Goal: Transaction & Acquisition: Purchase product/service

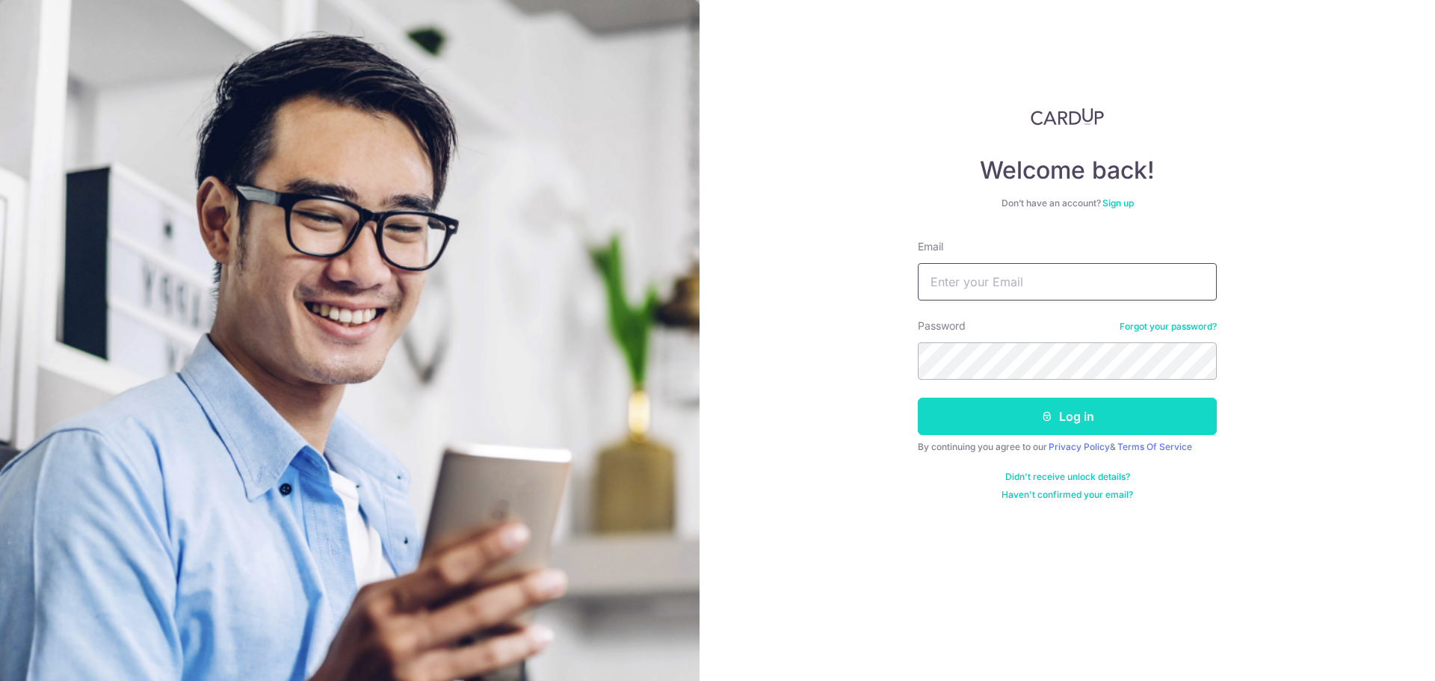
type input "[EMAIL_ADDRESS][DOMAIN_NAME]"
click at [1101, 421] on button "Log in" at bounding box center [1067, 416] width 299 height 37
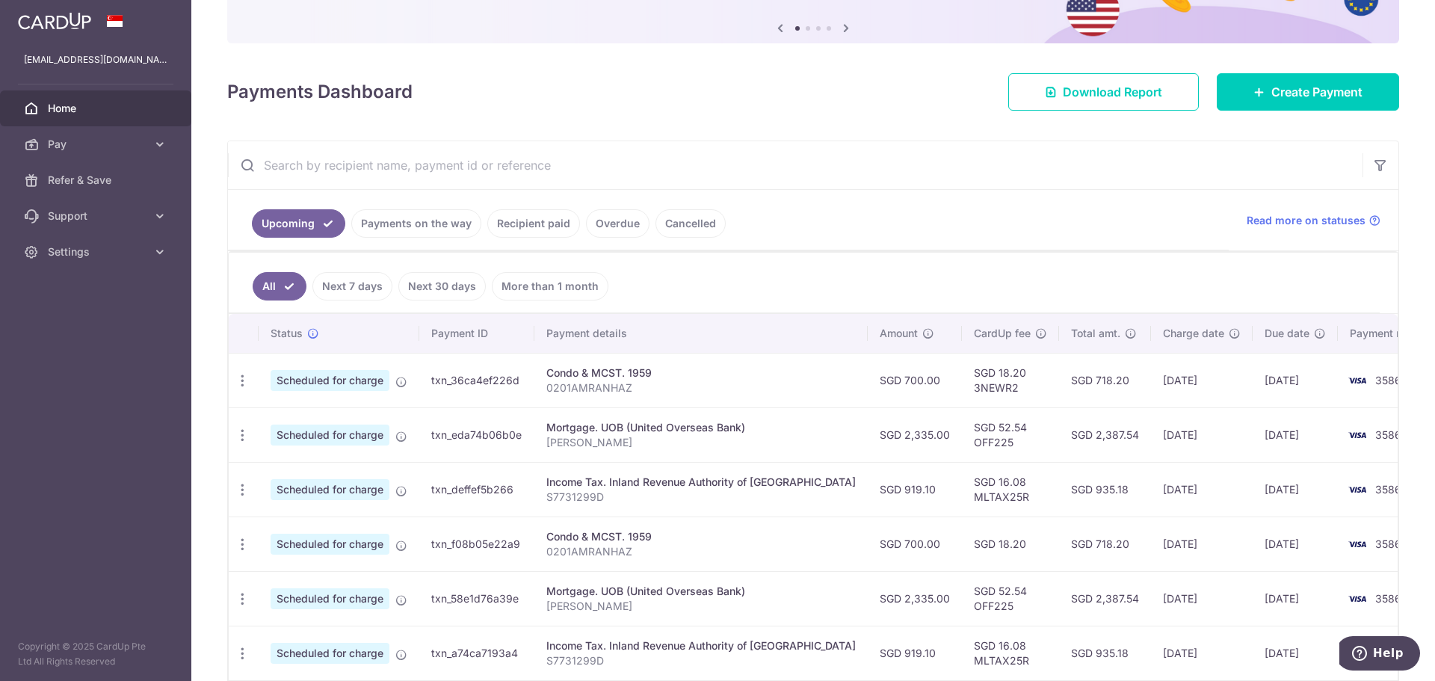
scroll to position [149, 0]
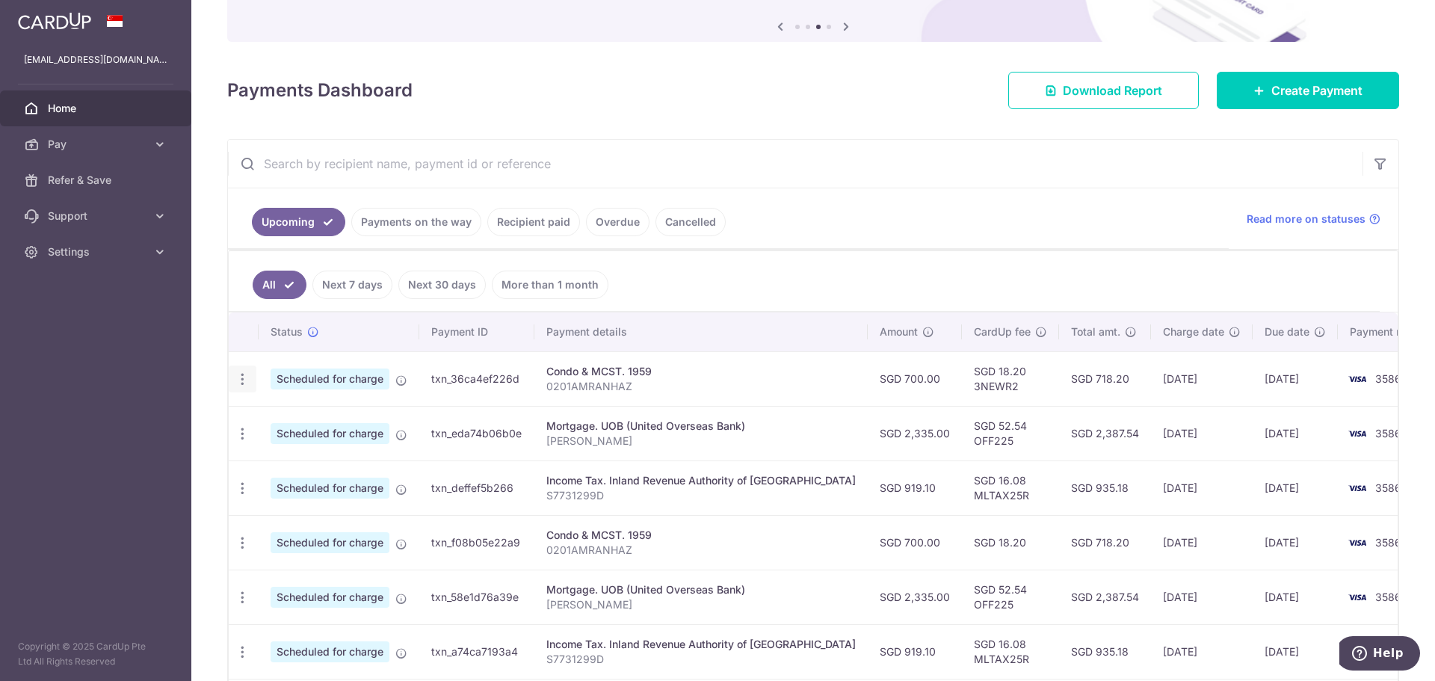
click at [247, 377] on icon "button" at bounding box center [243, 379] width 16 height 16
click at [307, 454] on span "Cancel payment" at bounding box center [322, 457] width 100 height 18
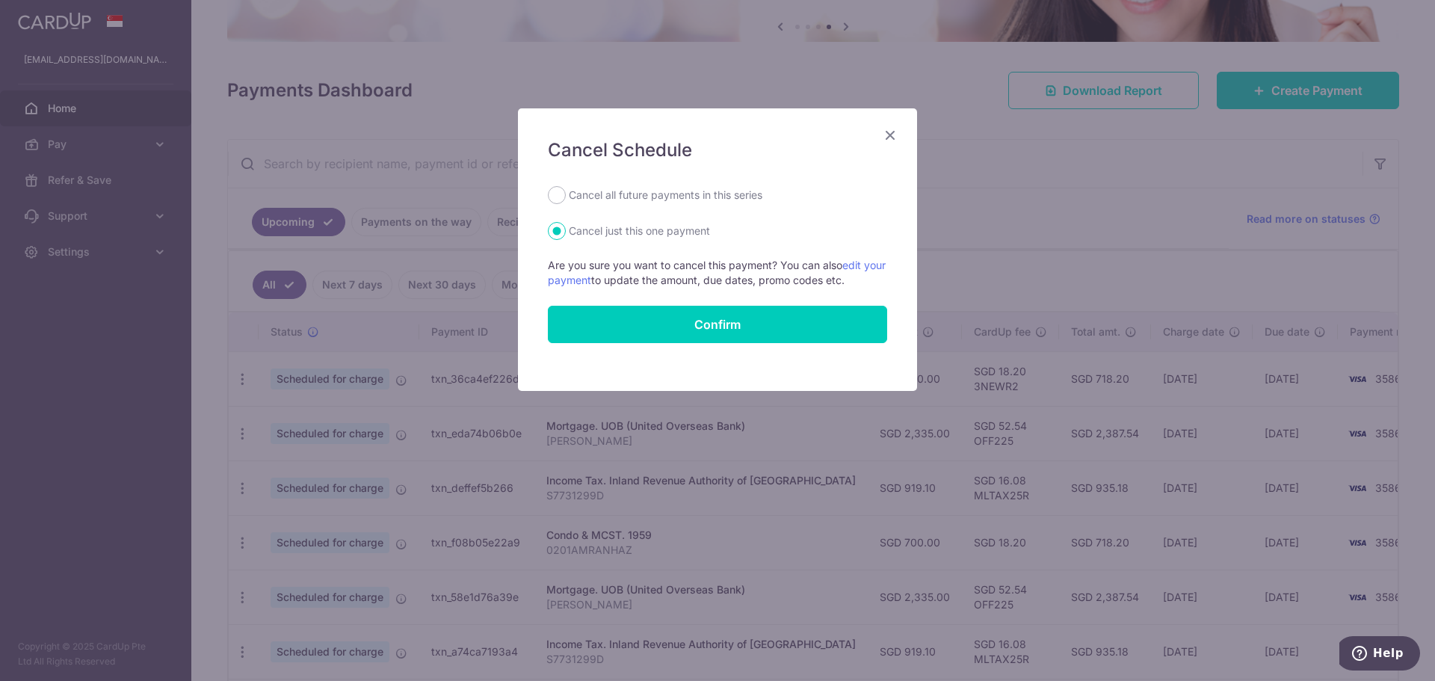
click at [667, 196] on label "Cancel all future payments in this series" at bounding box center [666, 195] width 194 height 18
click at [566, 196] on input "Cancel all future payments in this series" at bounding box center [557, 195] width 18 height 18
radio input "true"
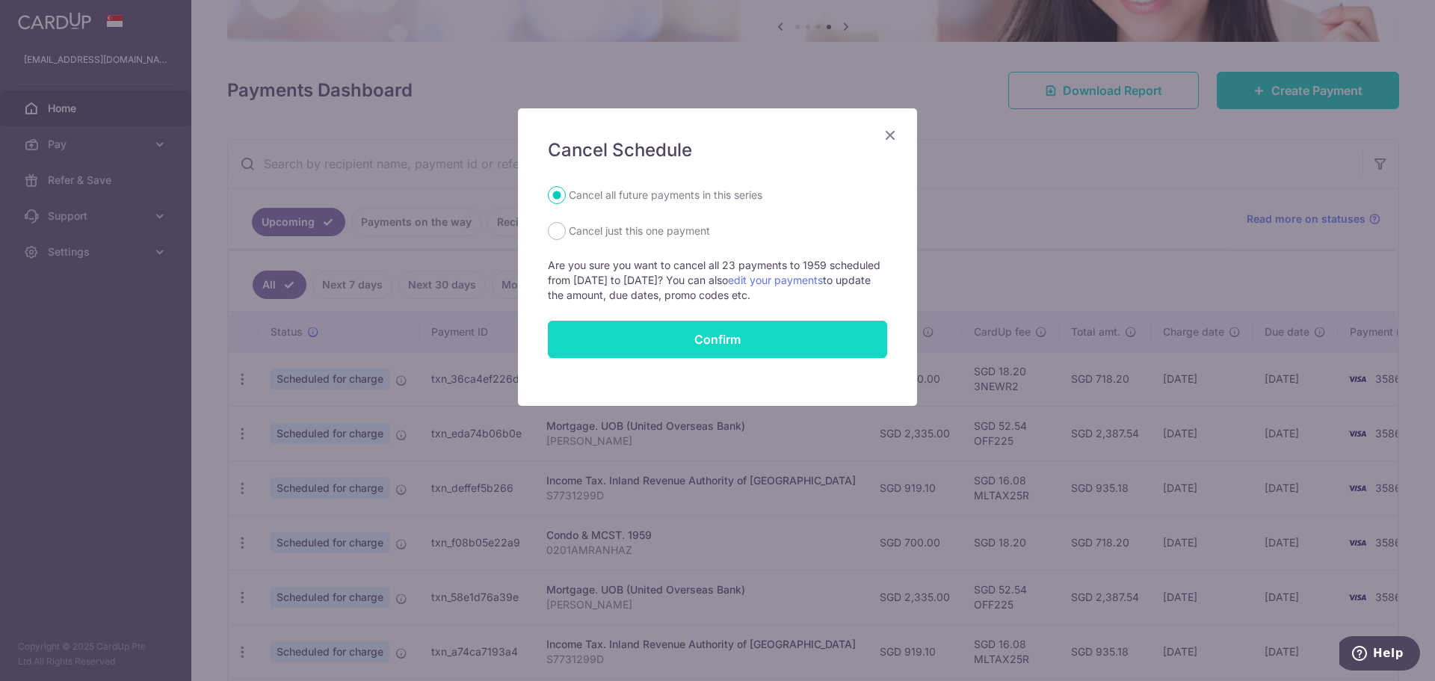
click at [665, 337] on button "Confirm" at bounding box center [717, 339] width 339 height 37
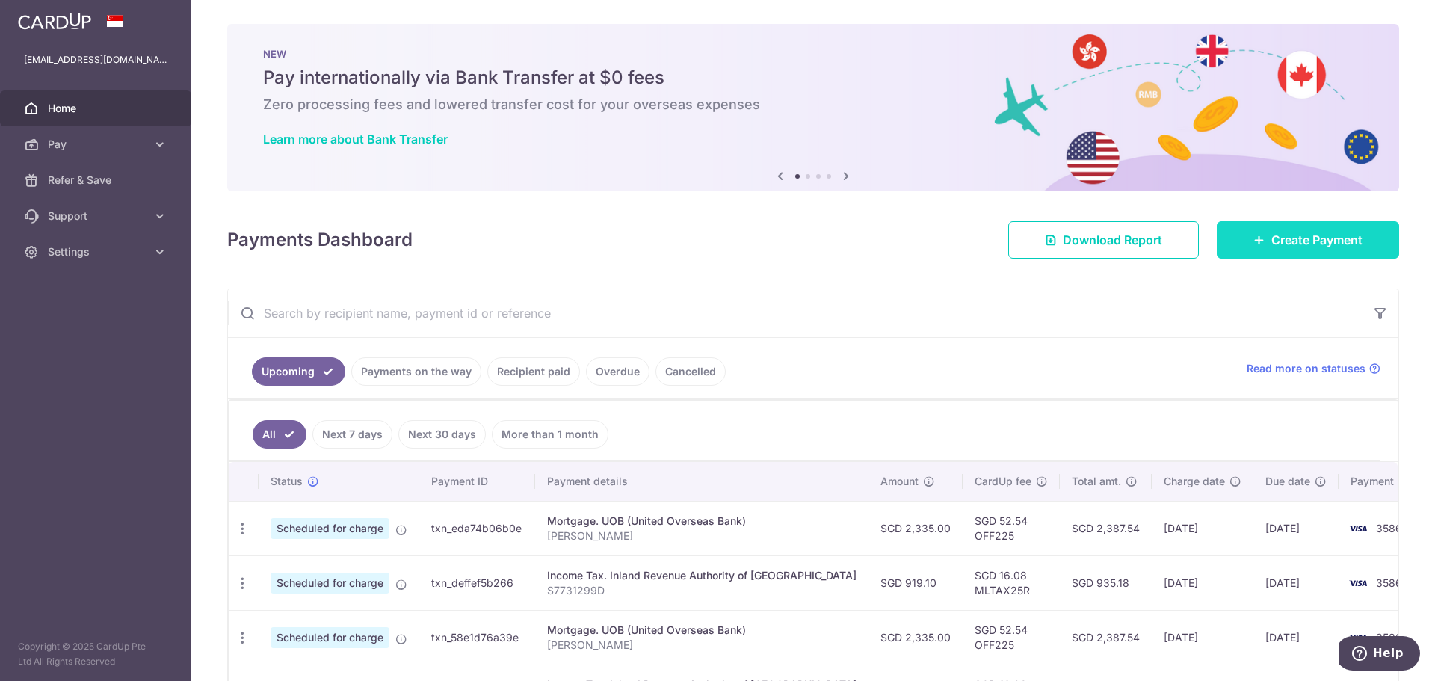
click at [1277, 238] on span "Create Payment" at bounding box center [1316, 240] width 91 height 18
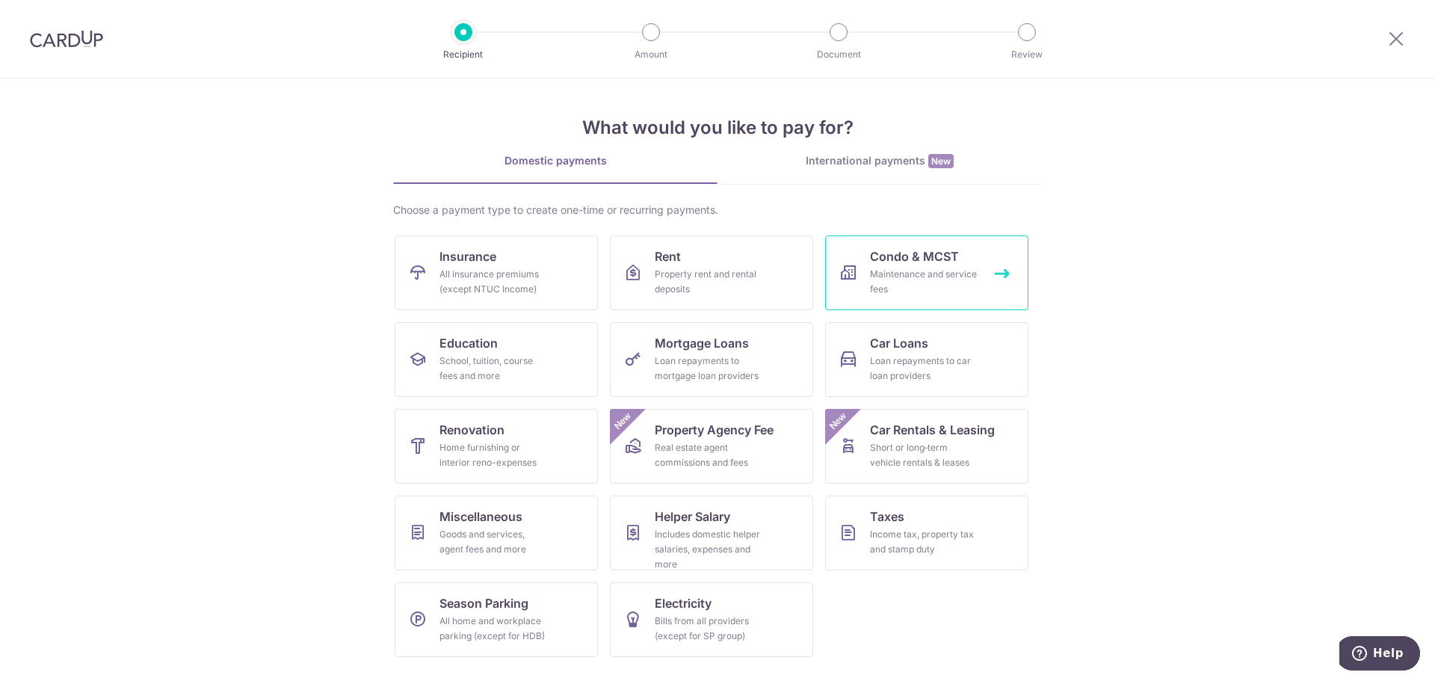
click at [913, 276] on div "Maintenance and service fees" at bounding box center [924, 282] width 108 height 30
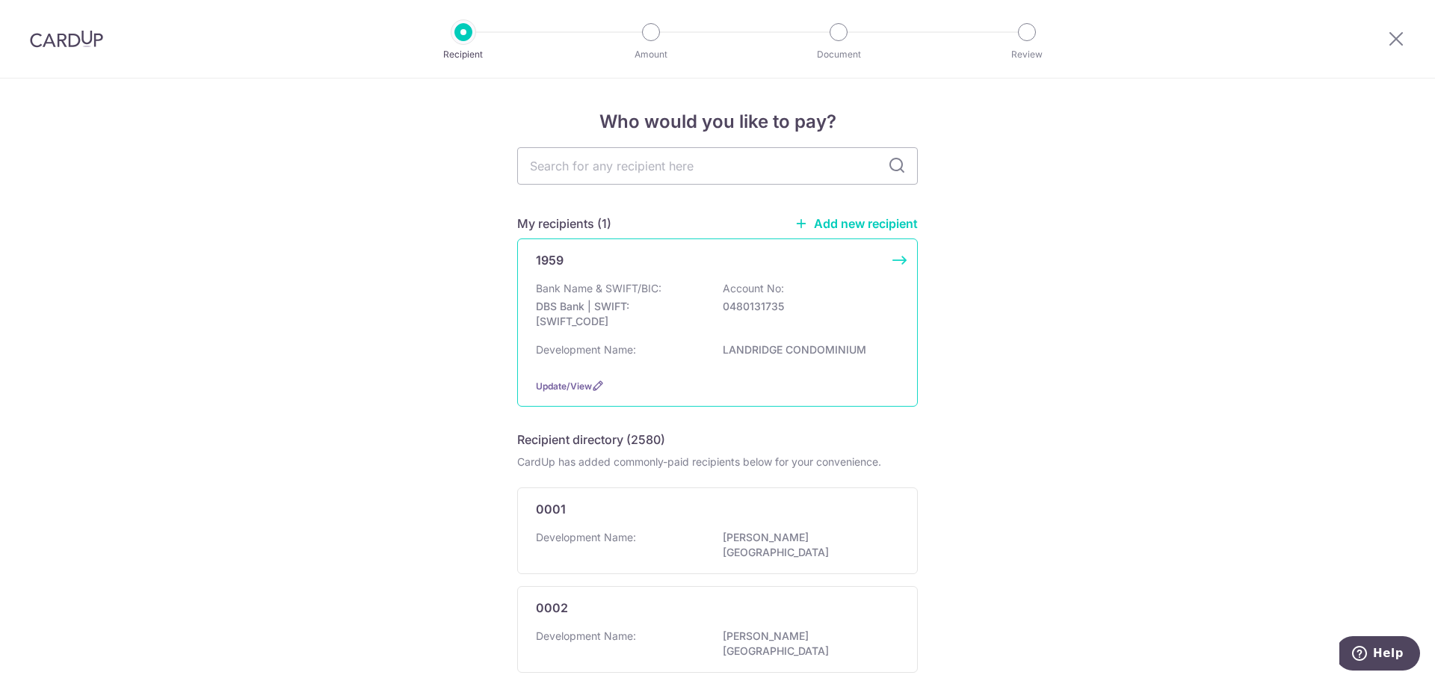
click at [729, 286] on p "Account No:" at bounding box center [753, 288] width 61 height 15
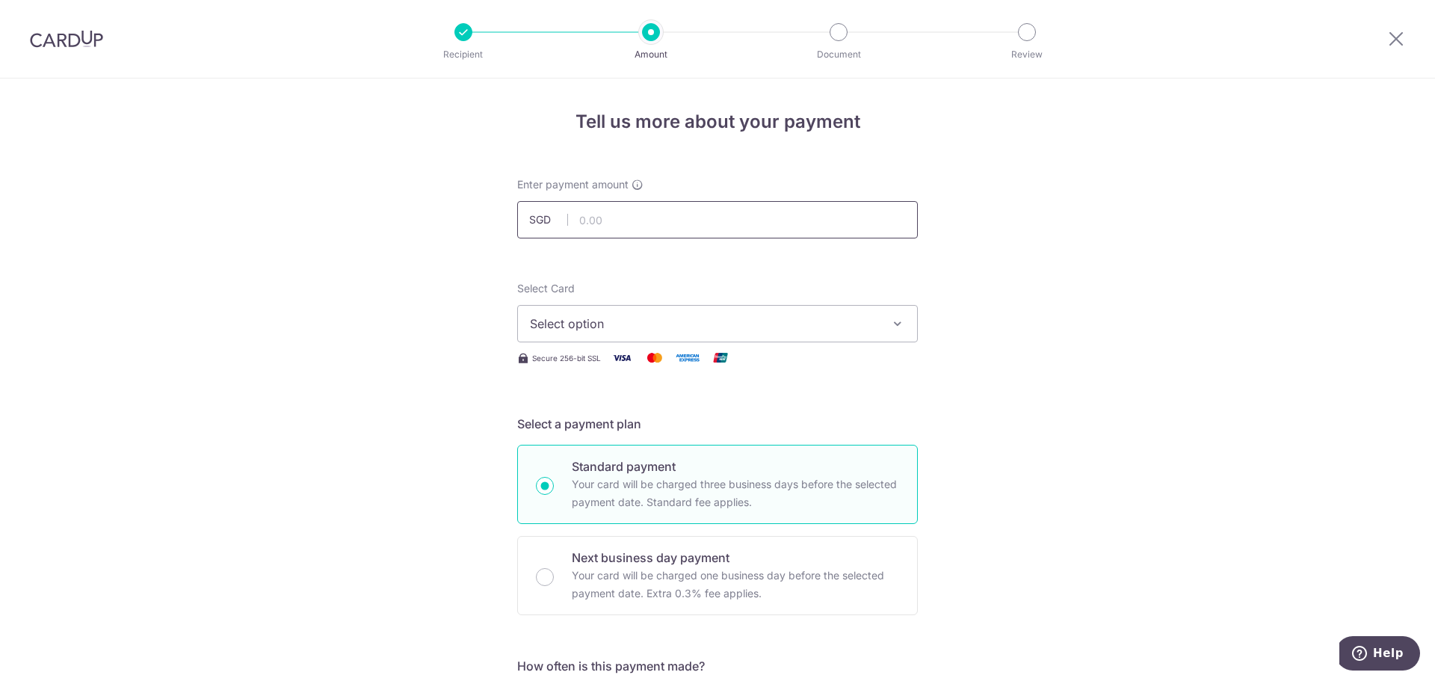
click at [677, 223] on input "text" at bounding box center [717, 219] width 401 height 37
type input "900.00"
click at [895, 319] on icon "button" at bounding box center [897, 323] width 15 height 15
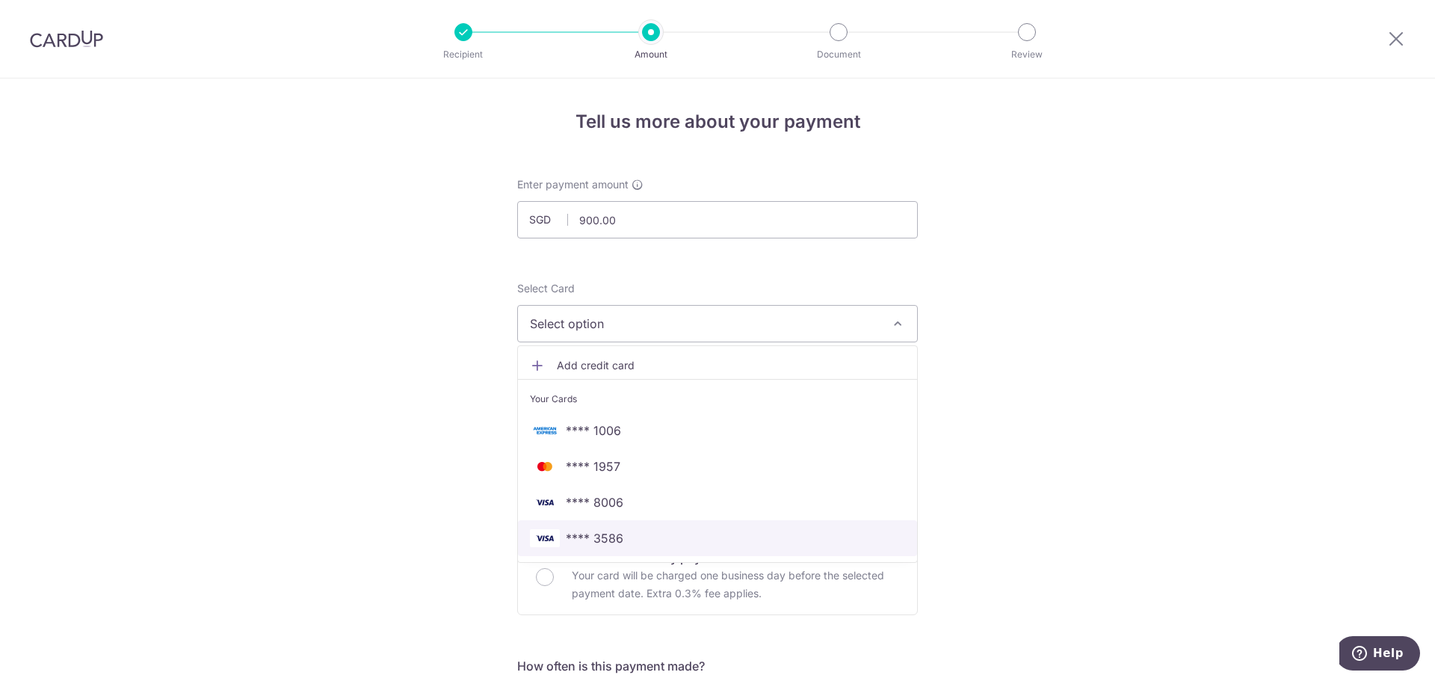
click at [776, 542] on span "**** 3586" at bounding box center [717, 538] width 375 height 18
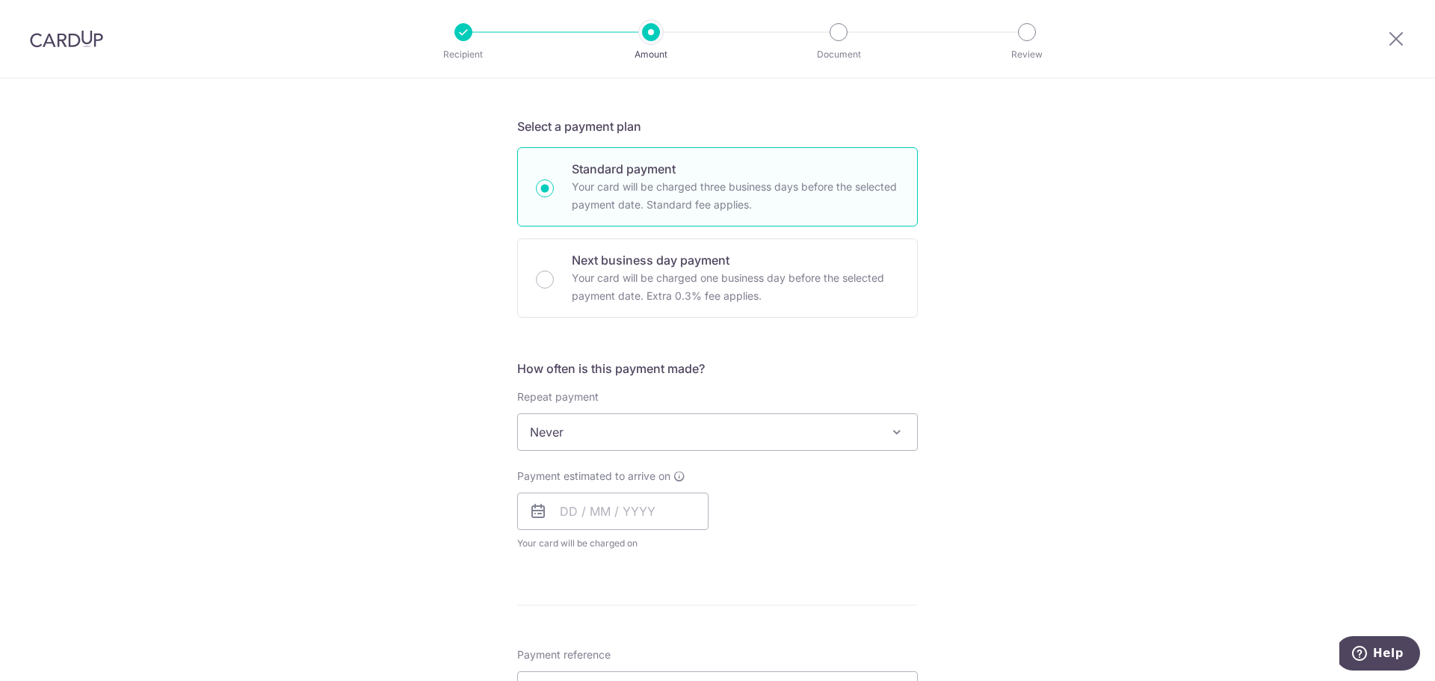
scroll to position [299, 0]
click at [602, 512] on input "text" at bounding box center [612, 509] width 191 height 37
click at [893, 511] on div "Payment estimated to arrive on Prev Next Sep Oct Nov Dec 2025 2026 2027 2028 20…" at bounding box center [717, 508] width 419 height 82
click at [565, 507] on input "text" at bounding box center [612, 509] width 191 height 37
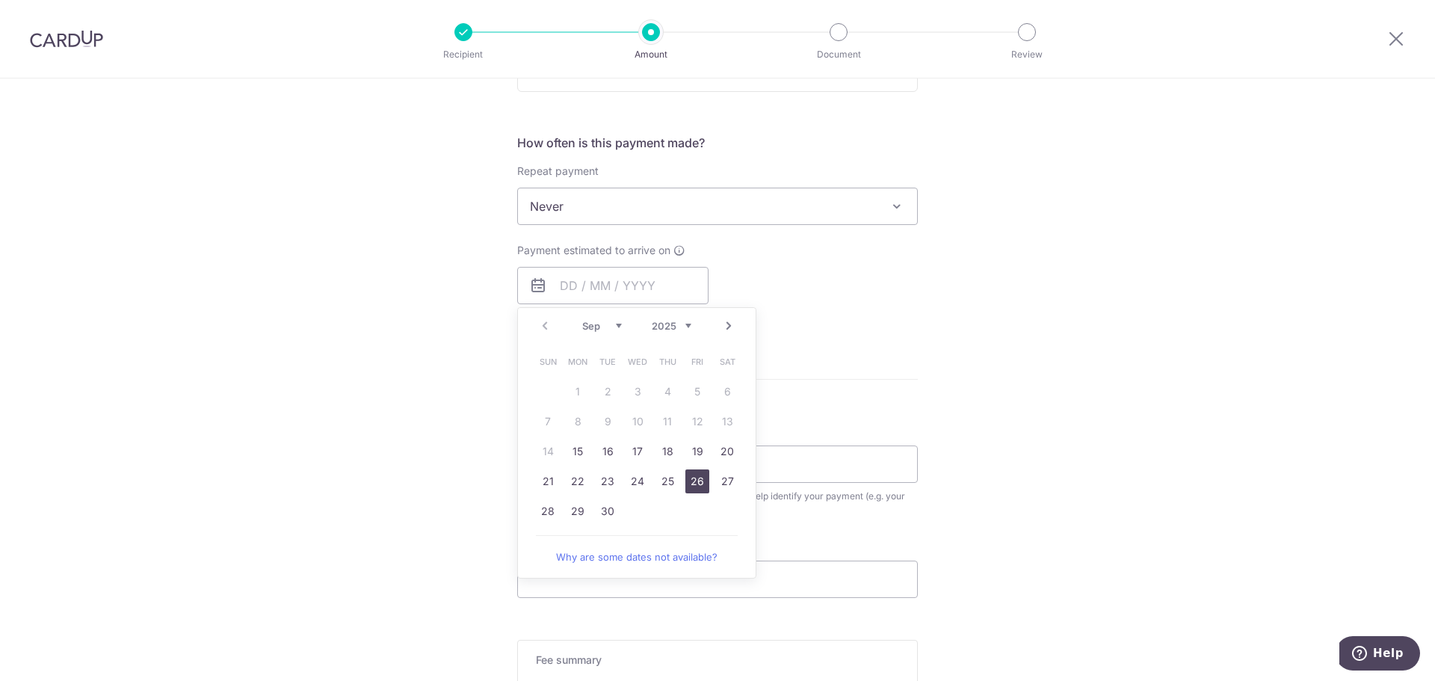
click at [688, 479] on link "26" at bounding box center [697, 481] width 24 height 24
type input "[DATE]"
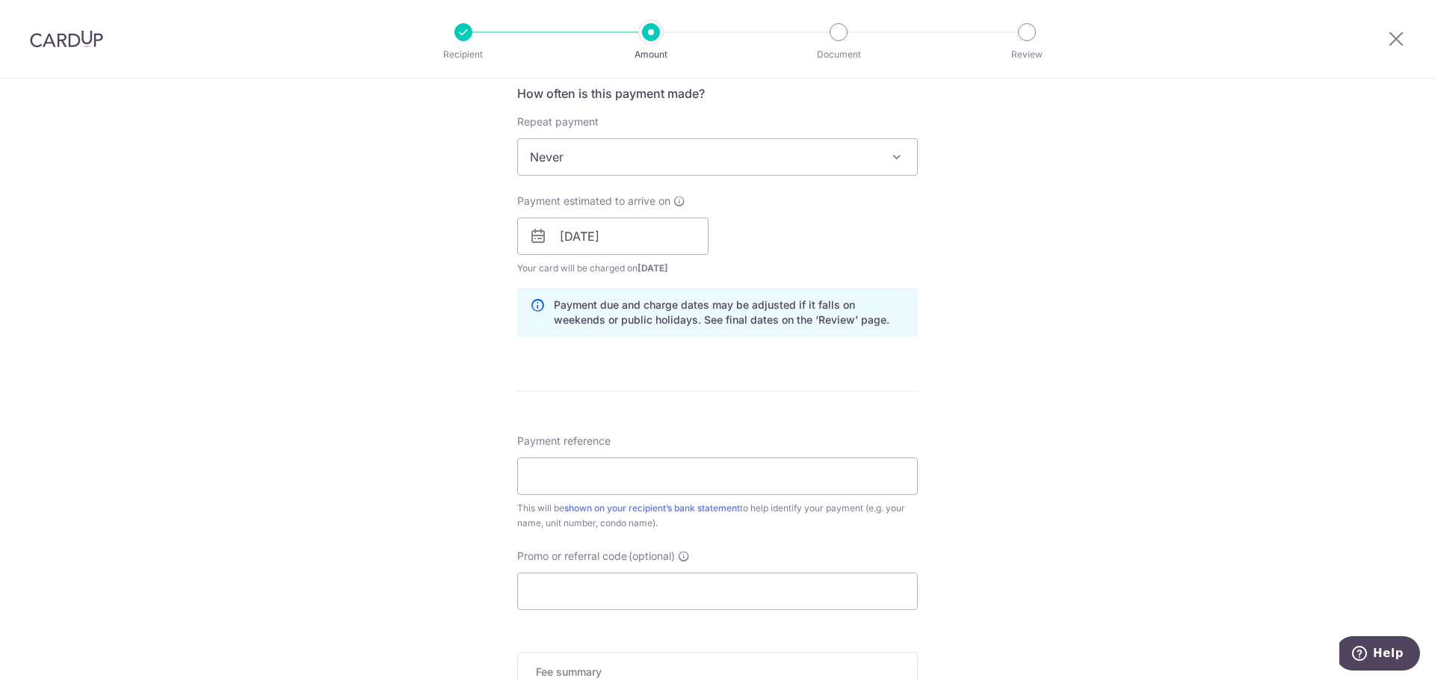
scroll to position [598, 0]
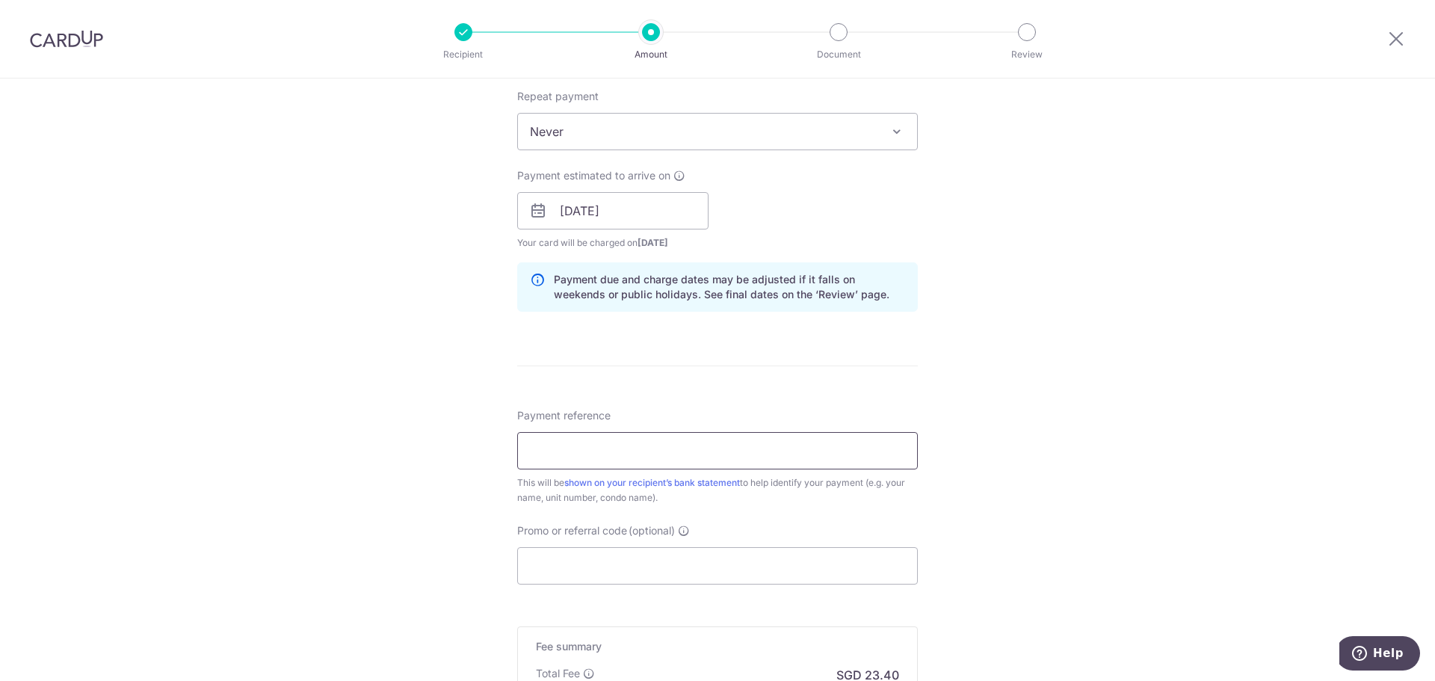
click at [634, 452] on input "Payment reference" at bounding box center [717, 450] width 401 height 37
type input "AmranHazlina#02-01"
click at [1080, 469] on div "Tell us more about your payment Enter payment amount SGD 900.00 900.00 Select C…" at bounding box center [717, 187] width 1435 height 1413
click at [623, 560] on input "Promo or referral code (optional)" at bounding box center [717, 565] width 401 height 37
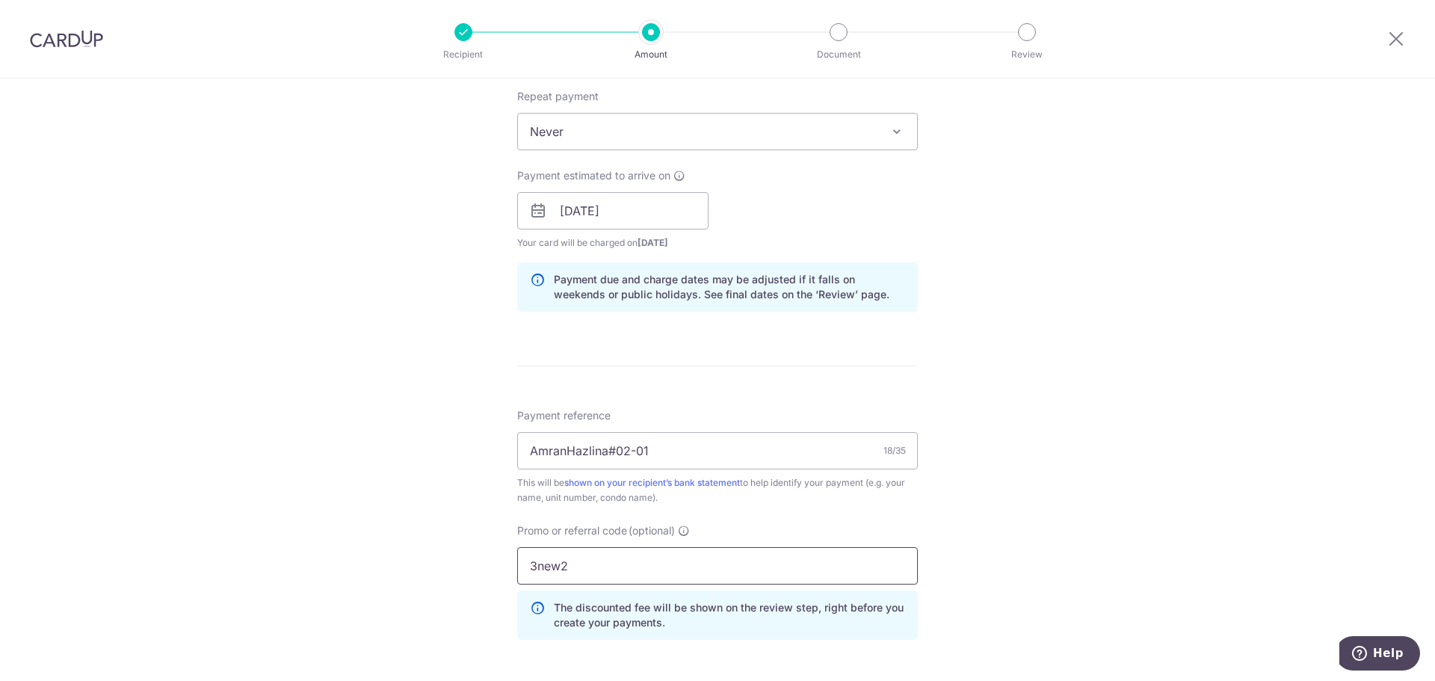
type input "3new2"
click at [1017, 504] on div "Tell us more about your payment Enter payment amount SGD 900.00 900.00 Select C…" at bounding box center [717, 221] width 1435 height 1481
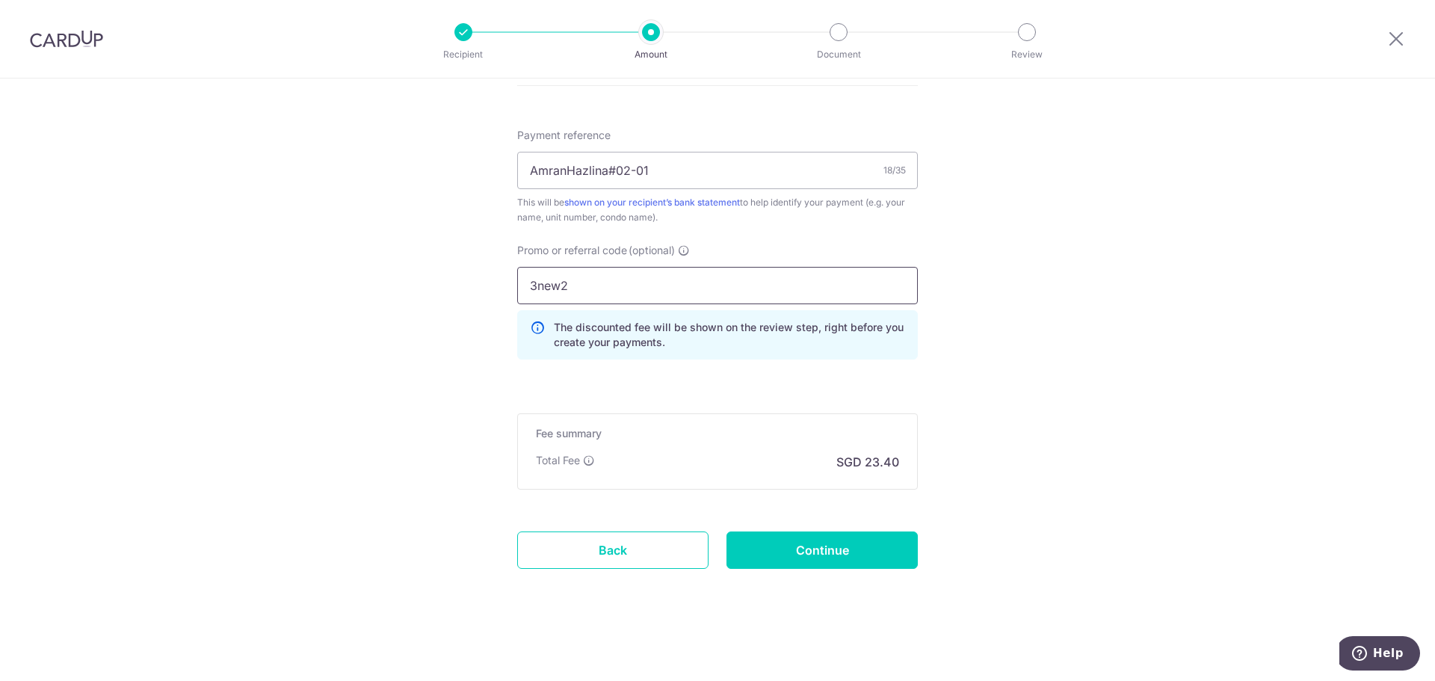
click at [626, 283] on input "3new2" at bounding box center [717, 285] width 401 height 37
click at [856, 547] on input "Continue" at bounding box center [821, 549] width 191 height 37
type input "Create Schedule"
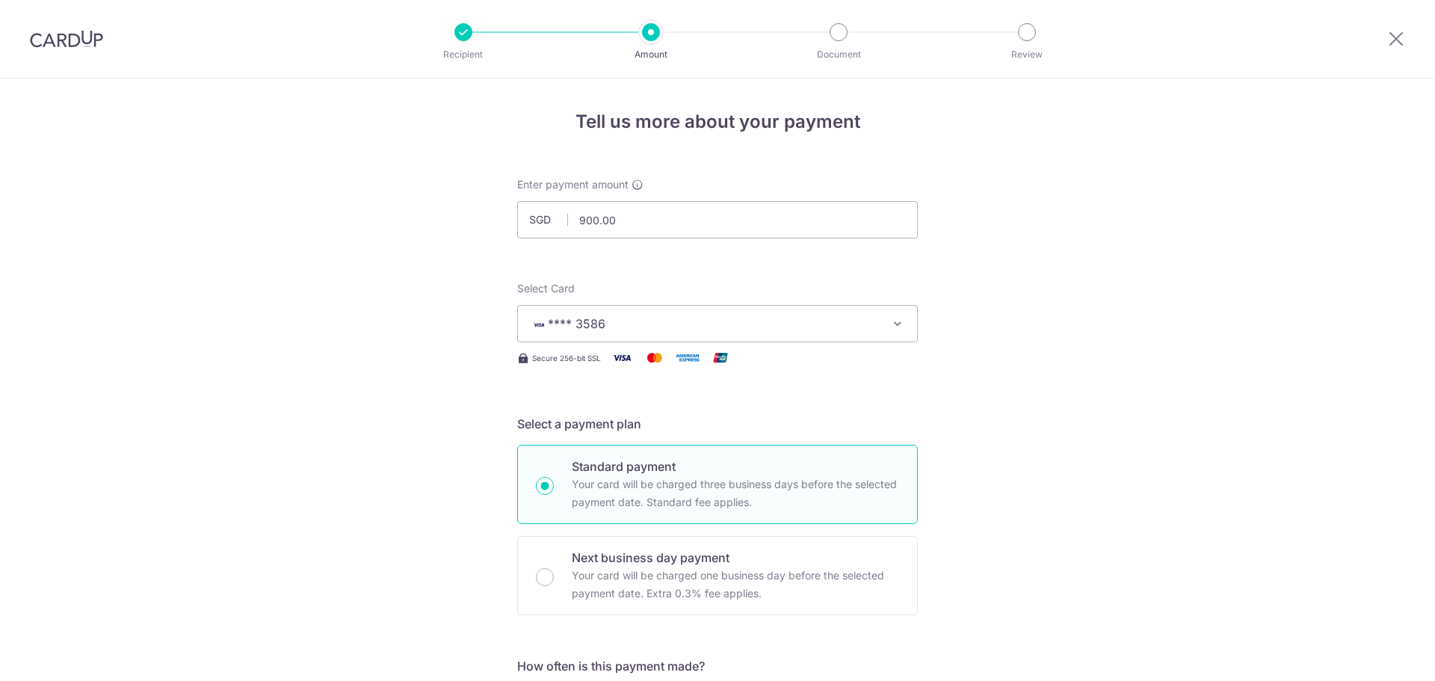
scroll to position [920, 0]
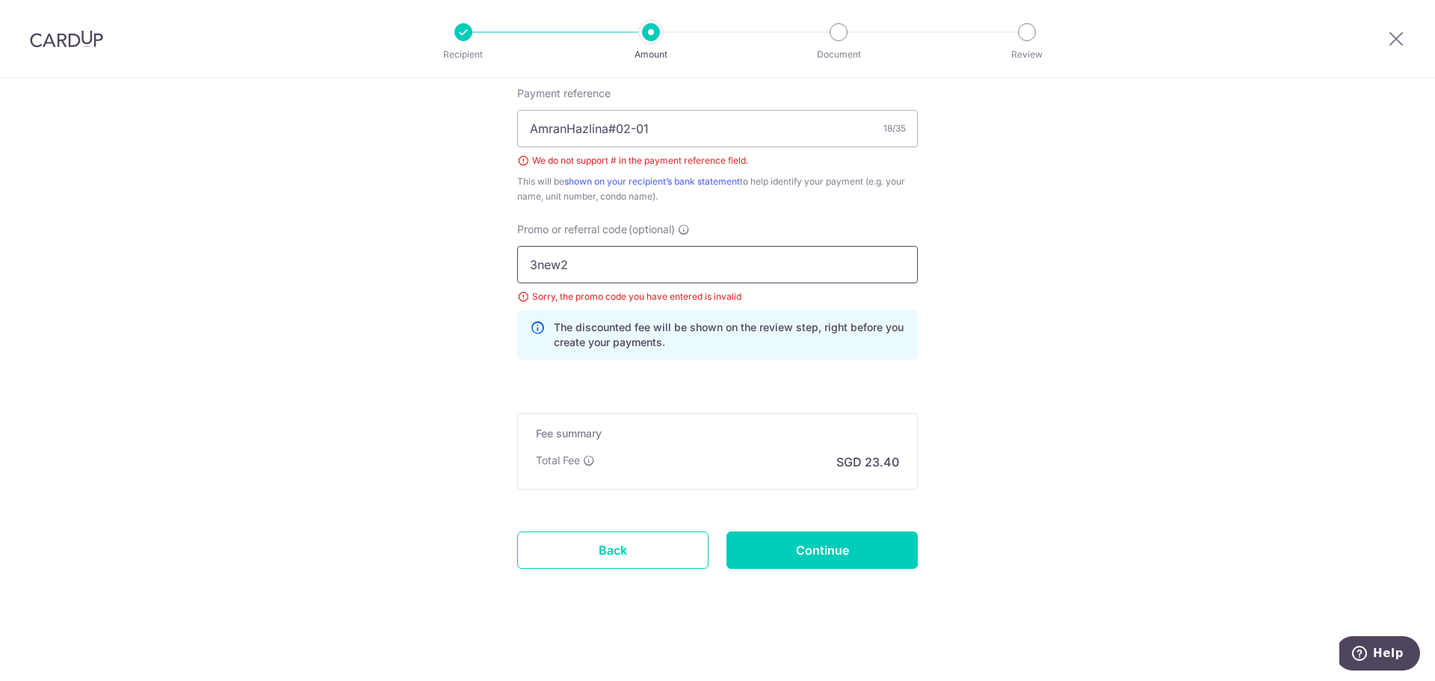
click at [558, 265] on input "3new2" at bounding box center [717, 264] width 401 height 37
type input "3newr2"
click at [894, 543] on input "Continue" at bounding box center [821, 549] width 191 height 37
type input "Create Schedule"
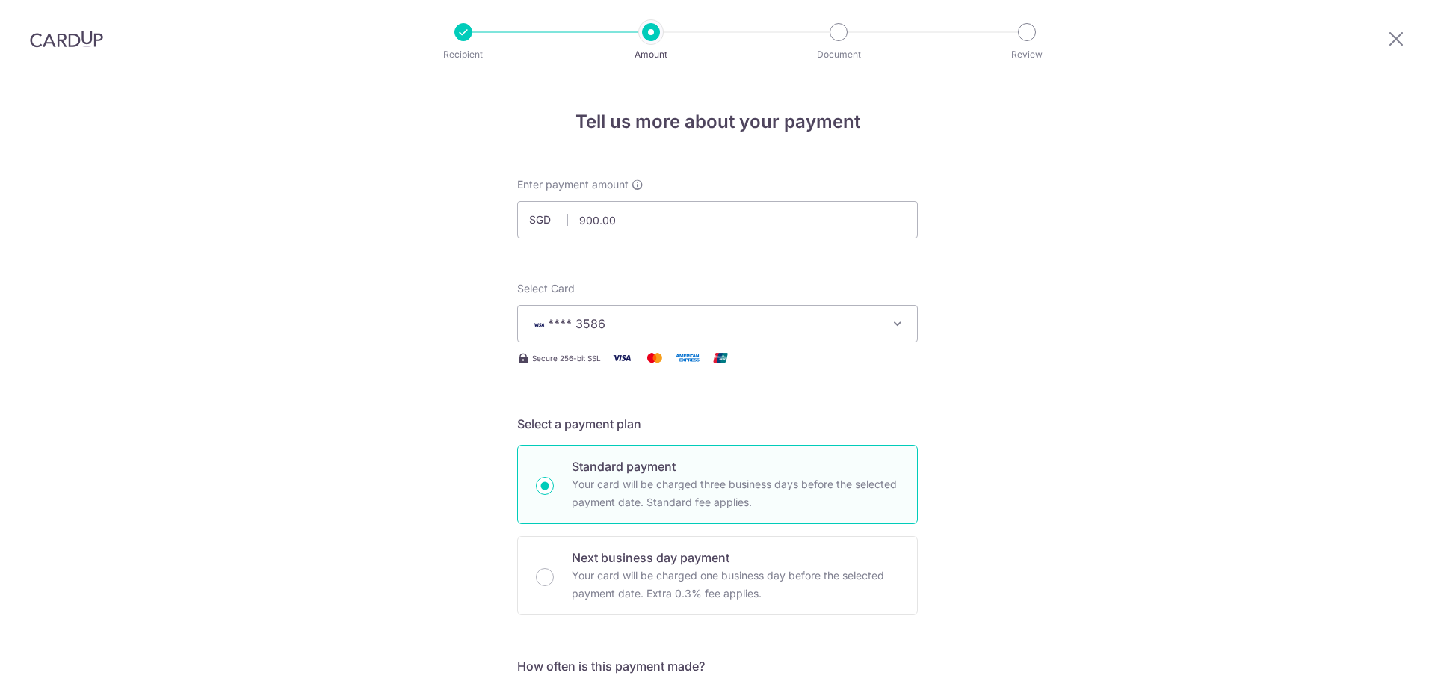
scroll to position [899, 0]
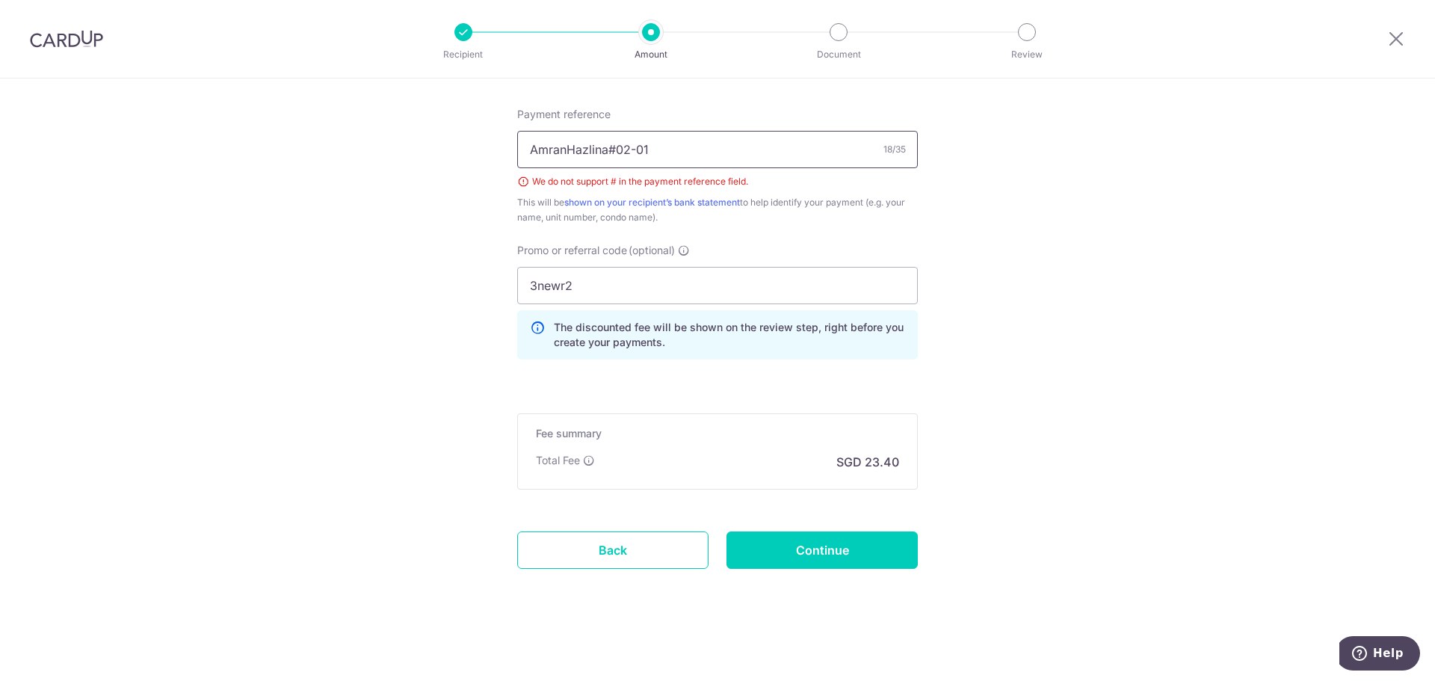
click at [613, 151] on input "AmranHazlina#02-01" at bounding box center [717, 149] width 401 height 37
type input "AmranHazlina02-01"
click at [823, 546] on input "Continue" at bounding box center [821, 549] width 191 height 37
type input "Create Schedule"
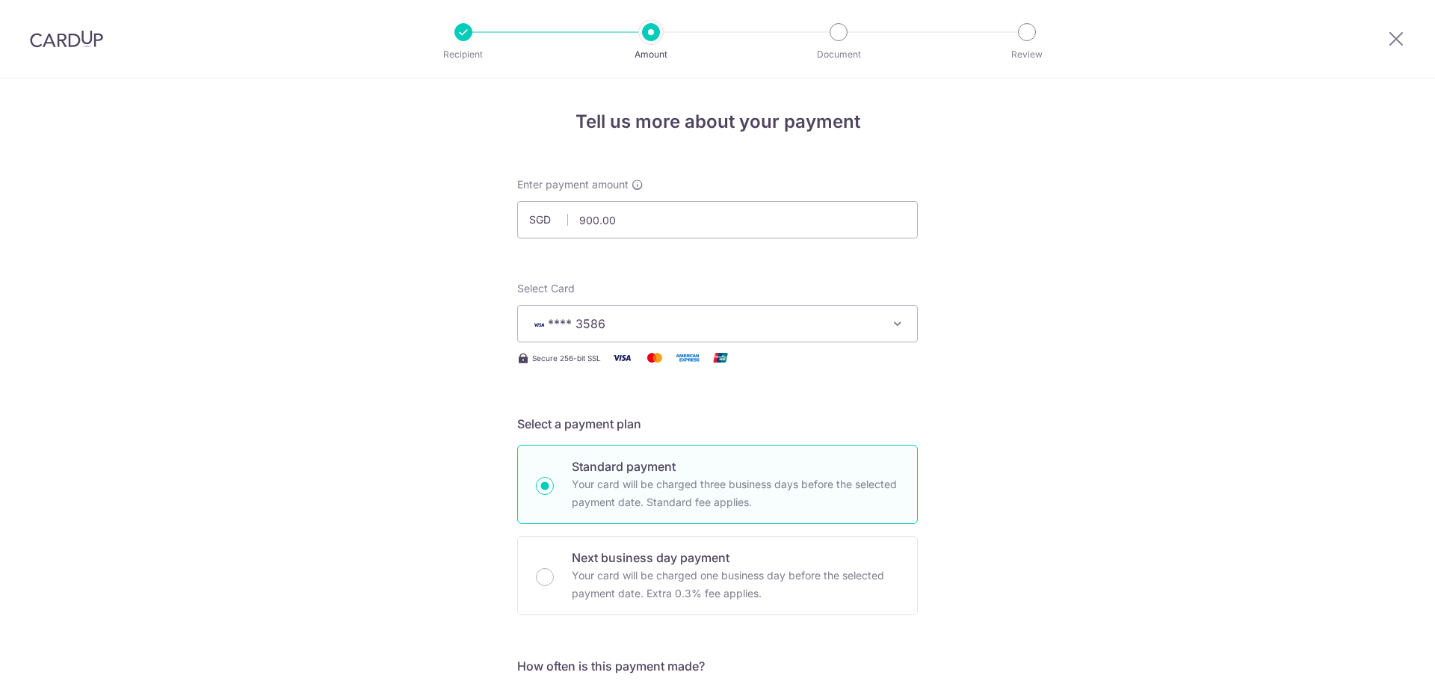
scroll to position [899, 0]
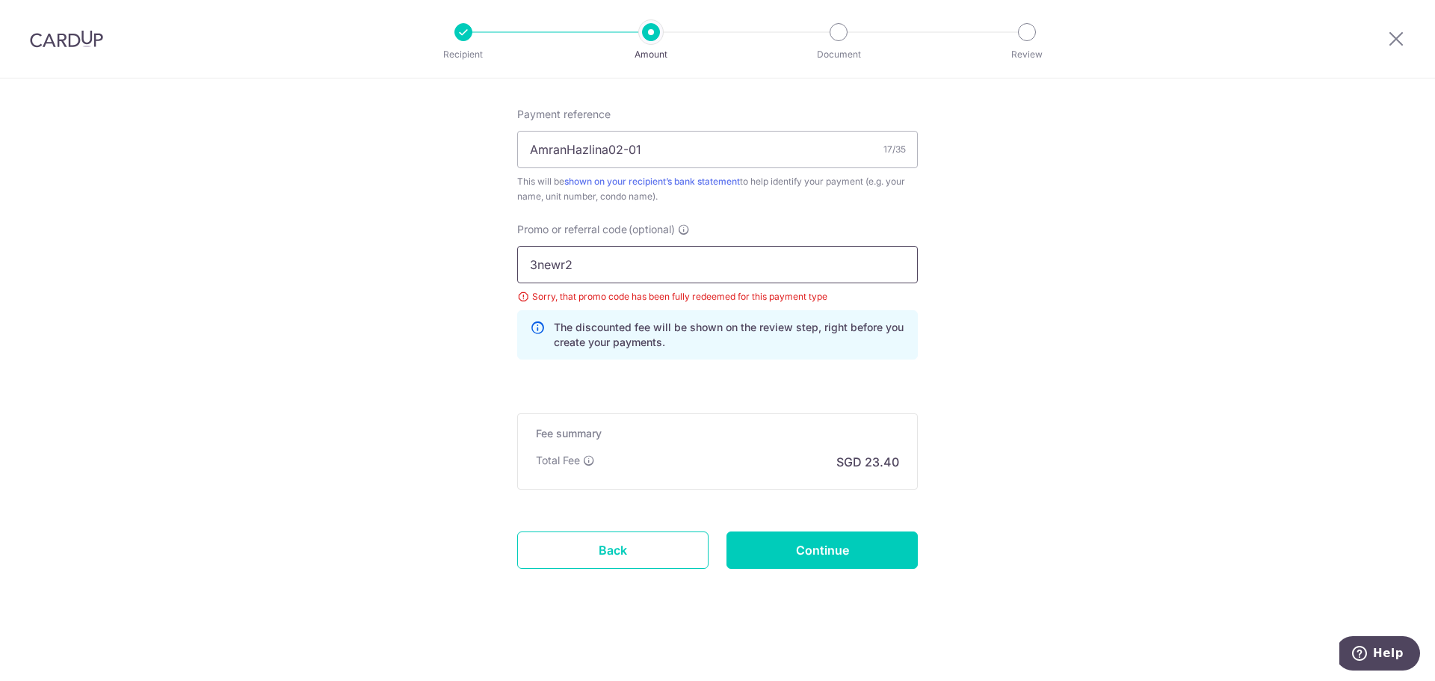
drag, startPoint x: 600, startPoint y: 265, endPoint x: 278, endPoint y: 266, distance: 322.1
paste input "REC185"
type input "REC185"
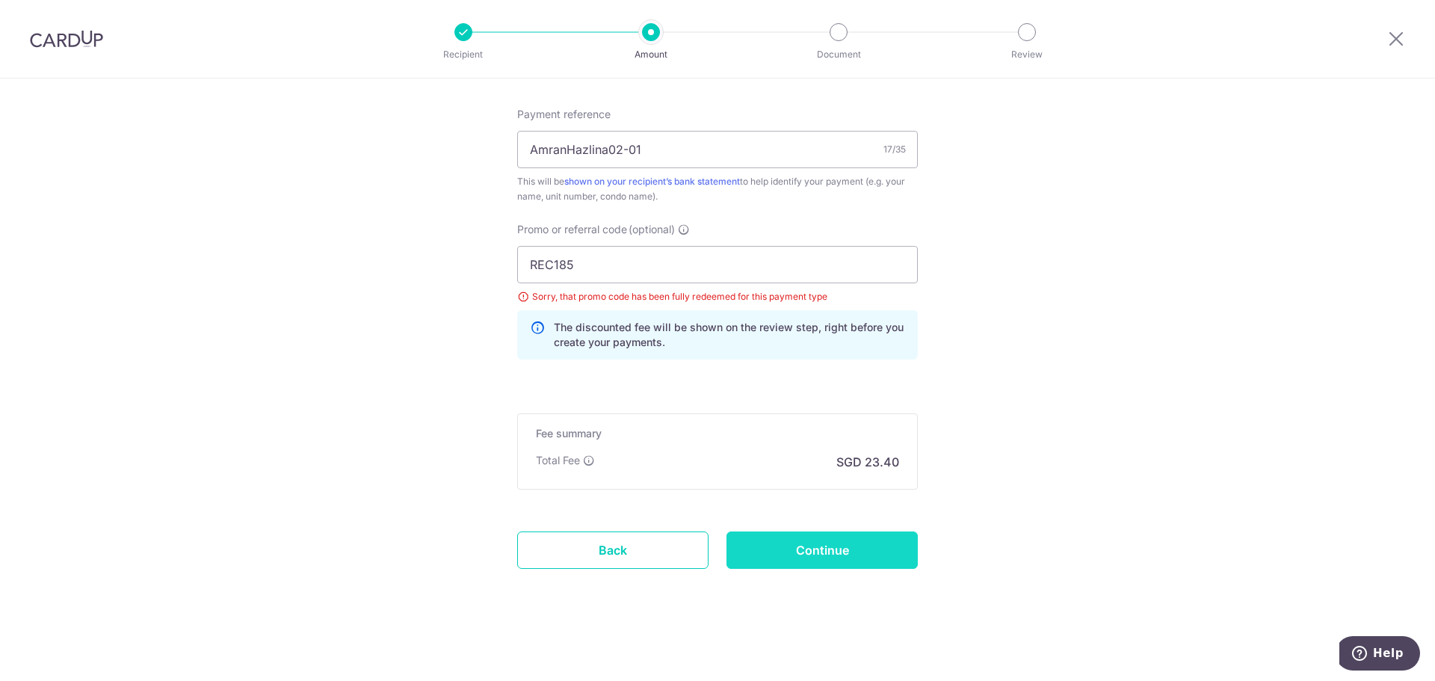
click at [810, 555] on input "Continue" at bounding box center [821, 549] width 191 height 37
type input "Update Schedule"
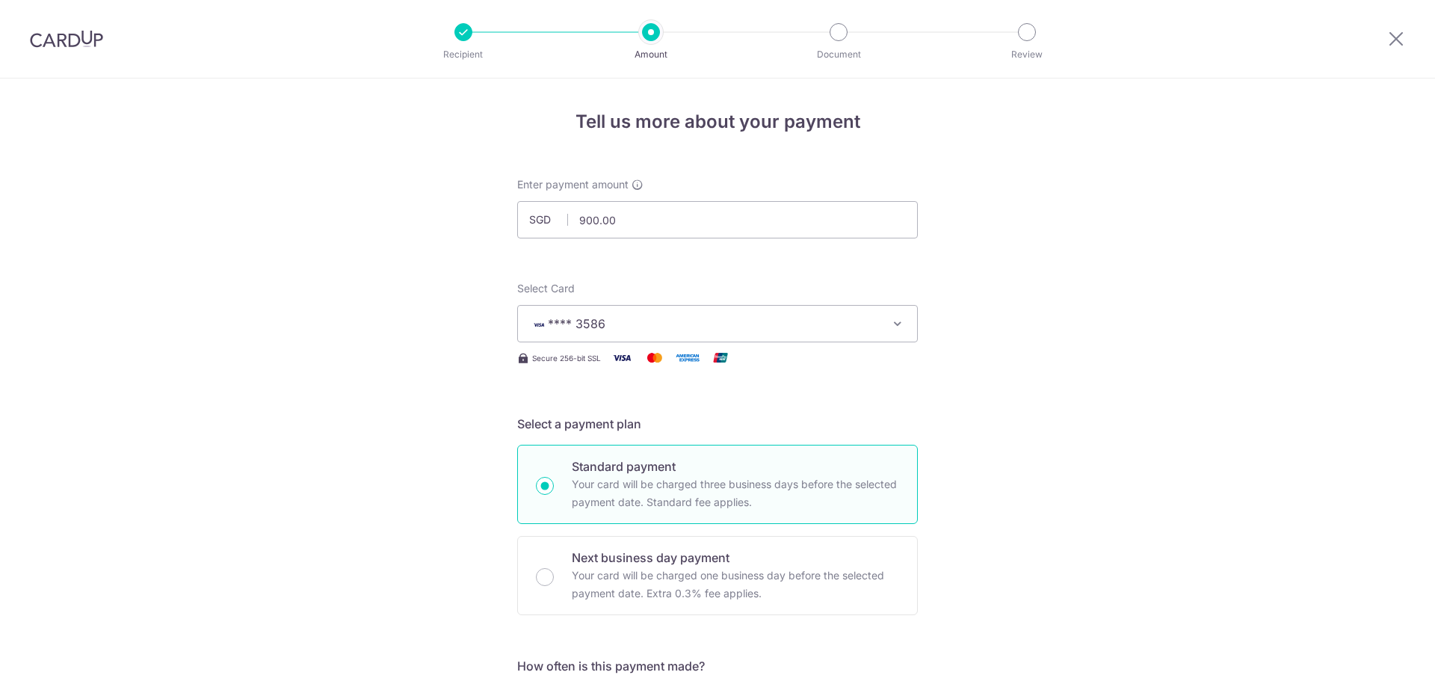
scroll to position [899, 0]
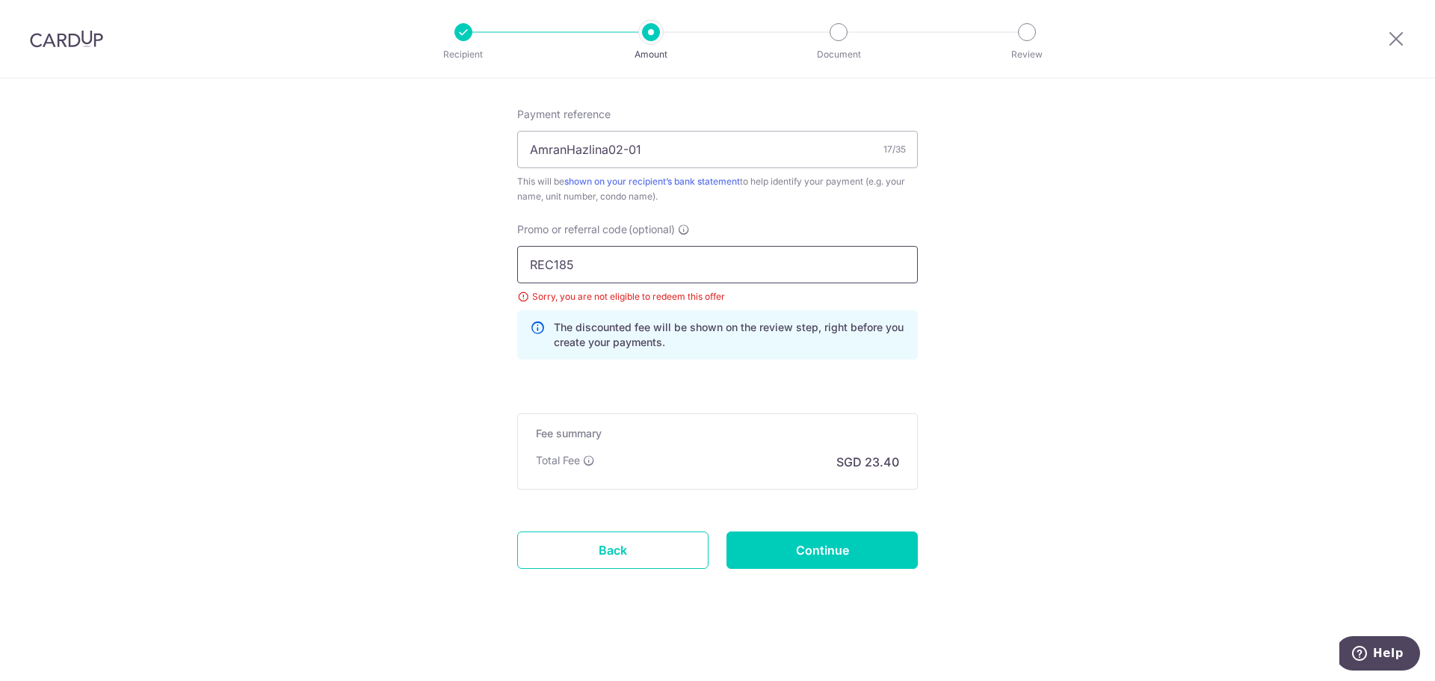
drag, startPoint x: 604, startPoint y: 265, endPoint x: 277, endPoint y: 264, distance: 327.4
paste input "OFF22"
type input "OFF225"
click at [850, 544] on input "Continue" at bounding box center [821, 549] width 191 height 37
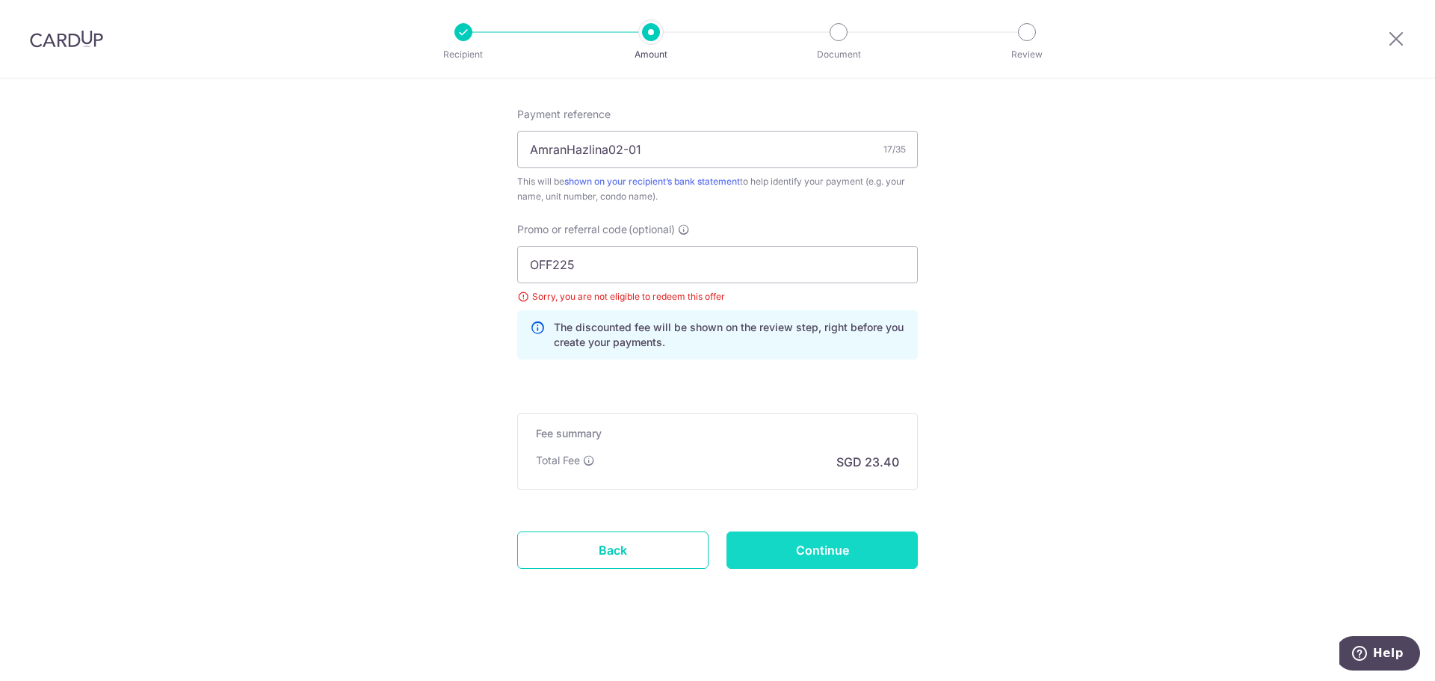
type input "Update Schedule"
click at [590, 266] on input "OFF225" at bounding box center [717, 264] width 401 height 37
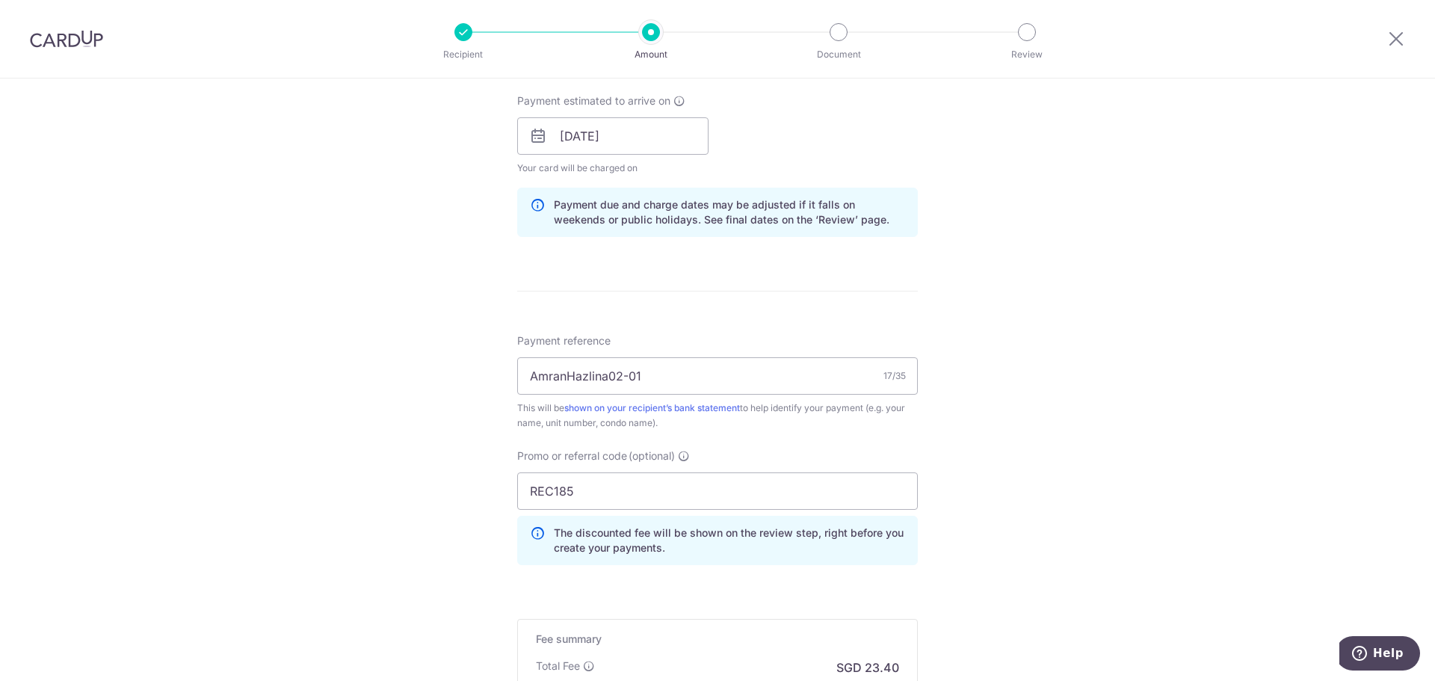
scroll to position [822, 0]
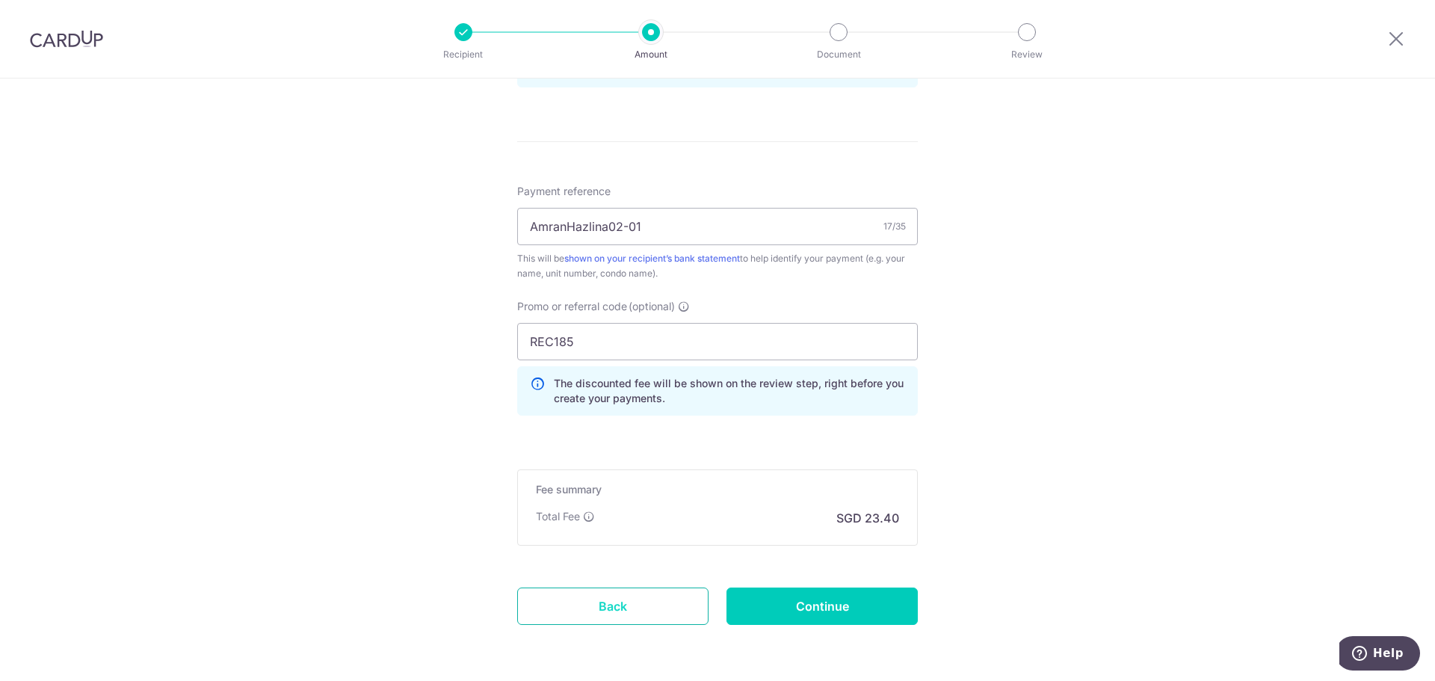
click at [614, 606] on link "Back" at bounding box center [612, 605] width 191 height 37
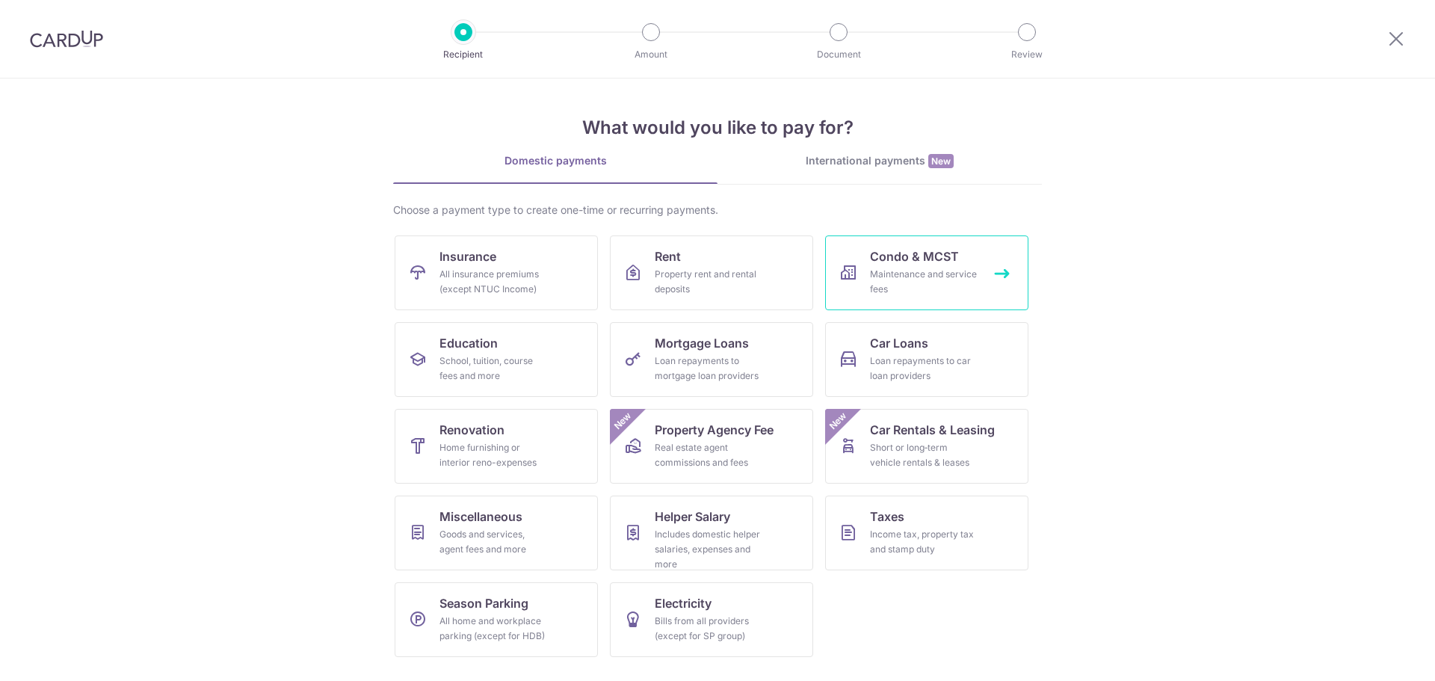
click at [916, 271] on div "Maintenance and service fees" at bounding box center [924, 282] width 108 height 30
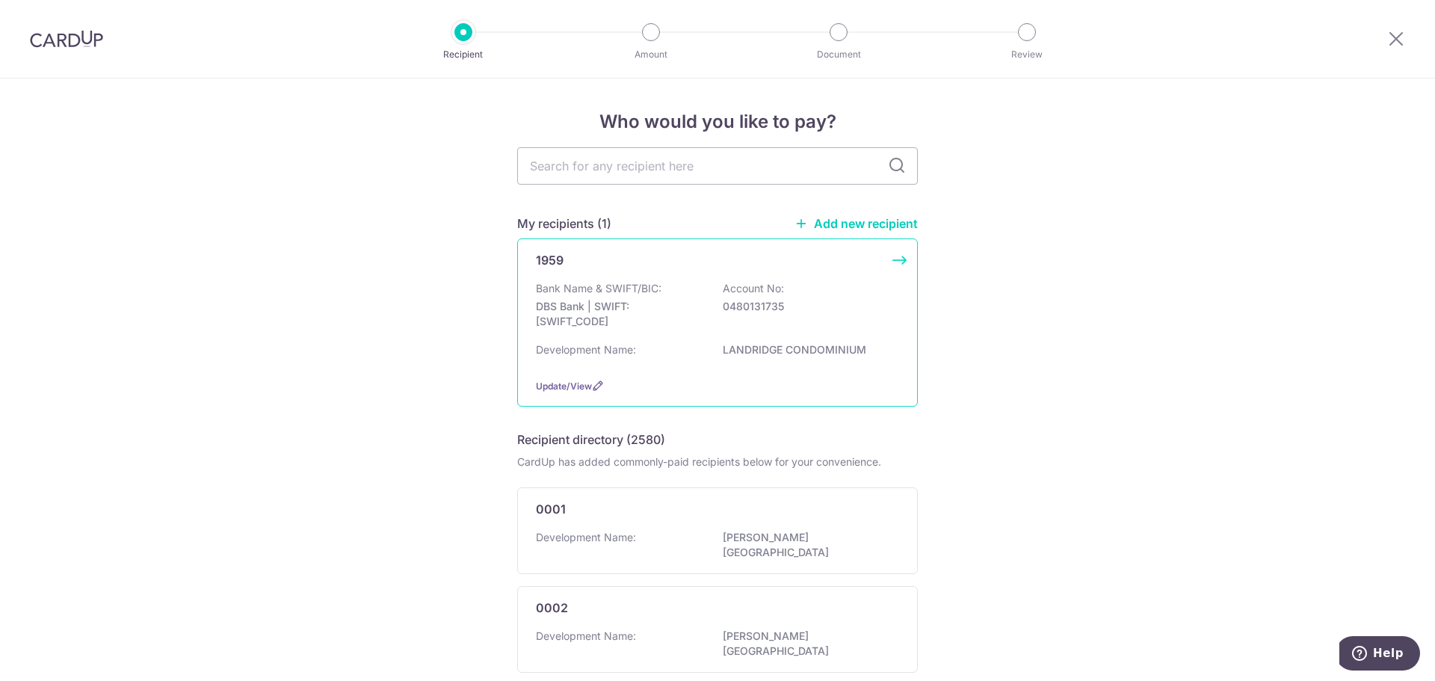
click at [698, 307] on p "DBS Bank | SWIFT: [SWIFT_CODE]" at bounding box center [619, 314] width 167 height 30
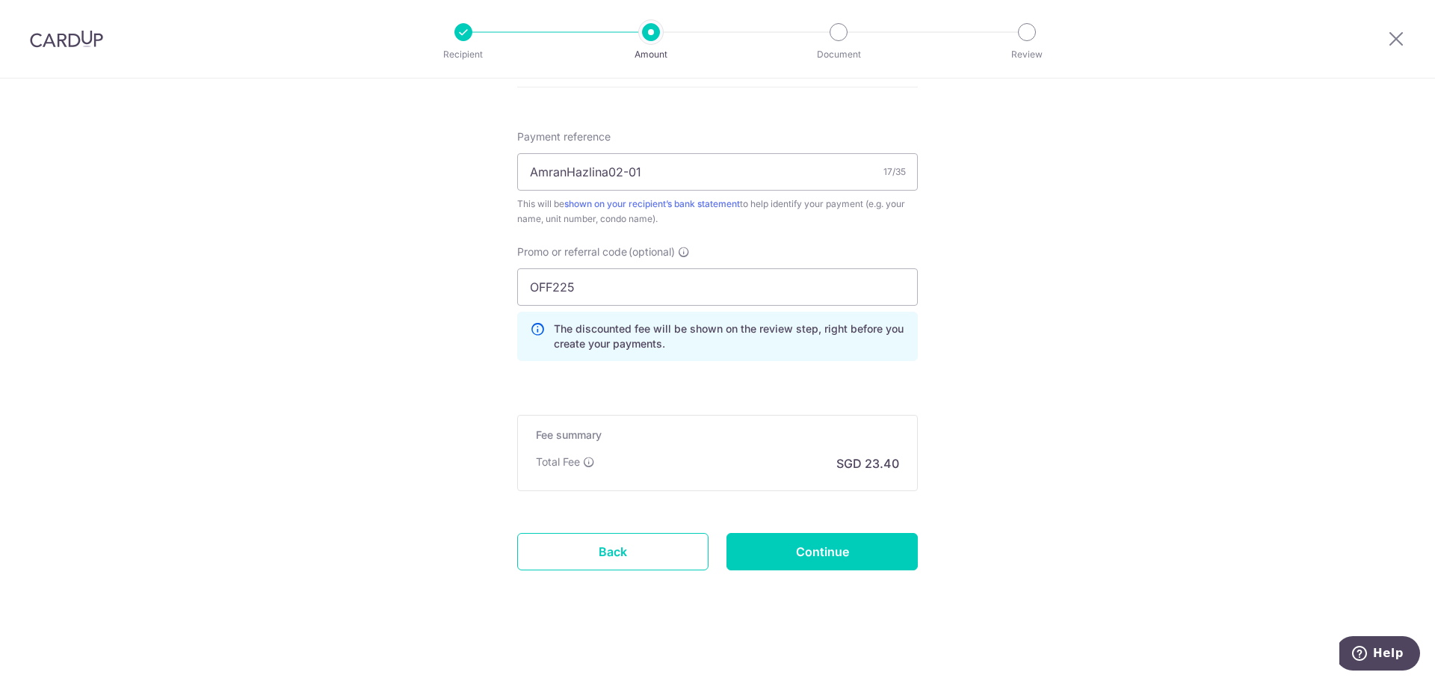
scroll to position [878, 0]
drag, startPoint x: 652, startPoint y: 553, endPoint x: 787, endPoint y: 67, distance: 505.0
click at [652, 553] on link "Back" at bounding box center [612, 549] width 191 height 37
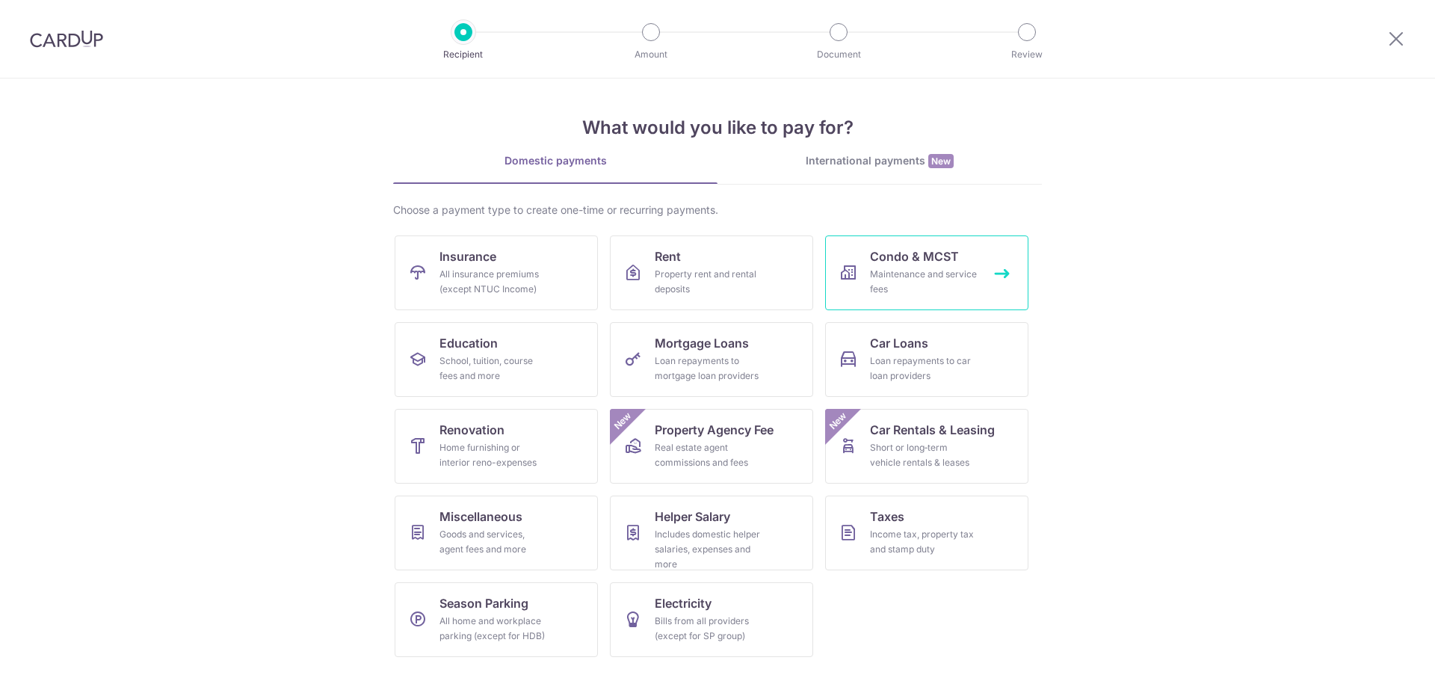
click at [925, 272] on div "Maintenance and service fees" at bounding box center [924, 282] width 108 height 30
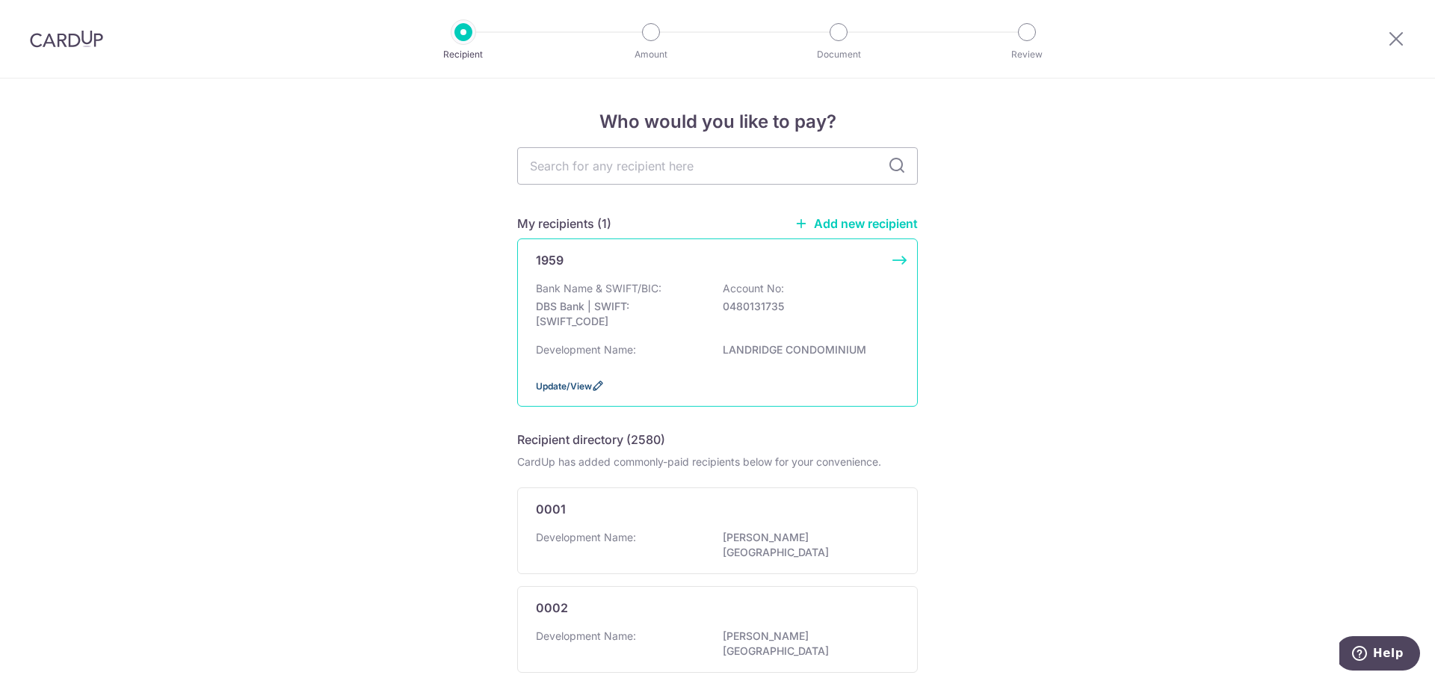
click at [582, 384] on span "Update/View" at bounding box center [564, 385] width 56 height 11
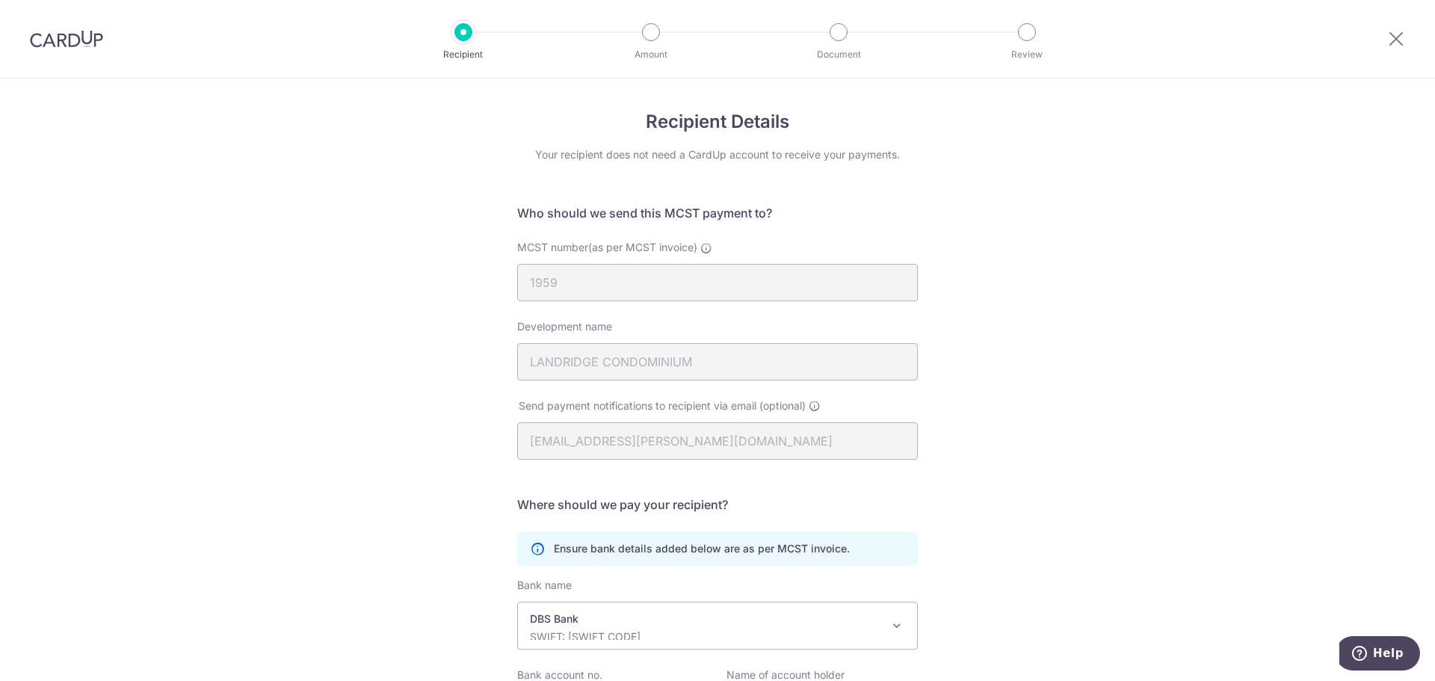
scroll to position [149, 0]
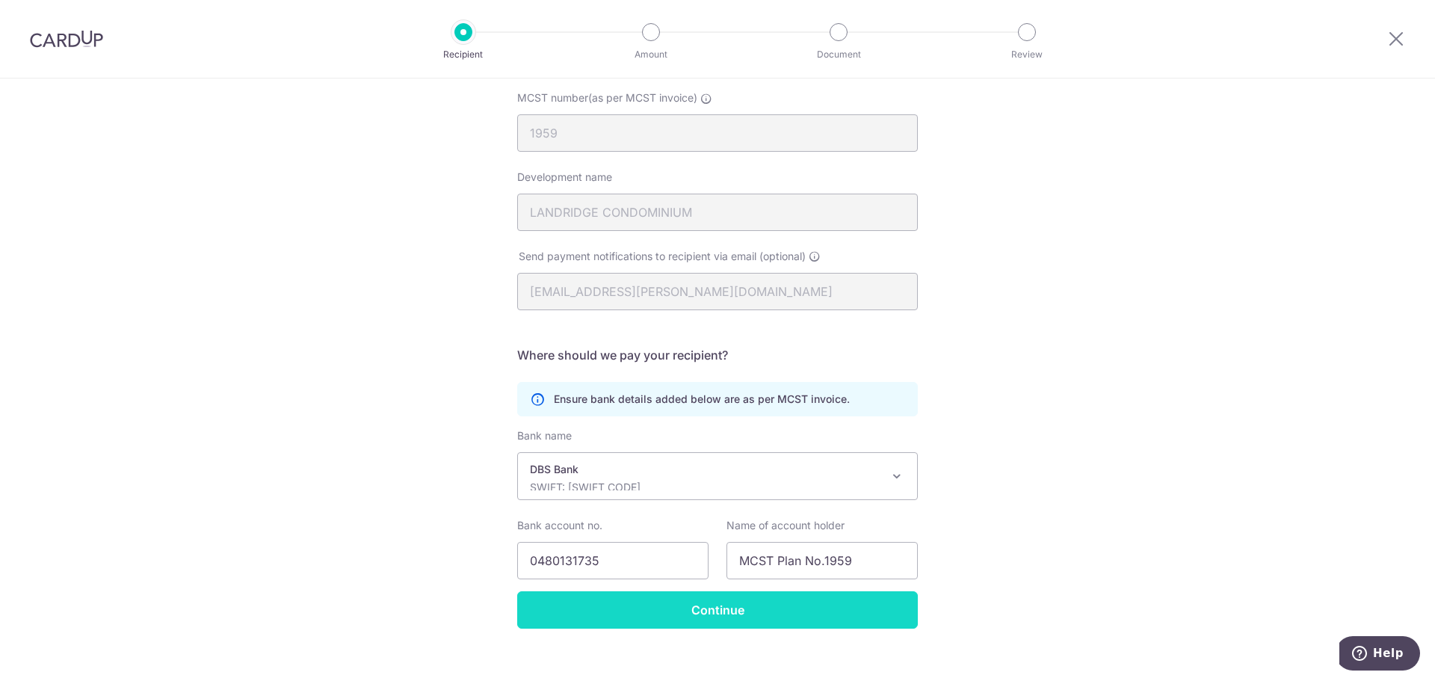
click at [747, 610] on input "Continue" at bounding box center [717, 609] width 401 height 37
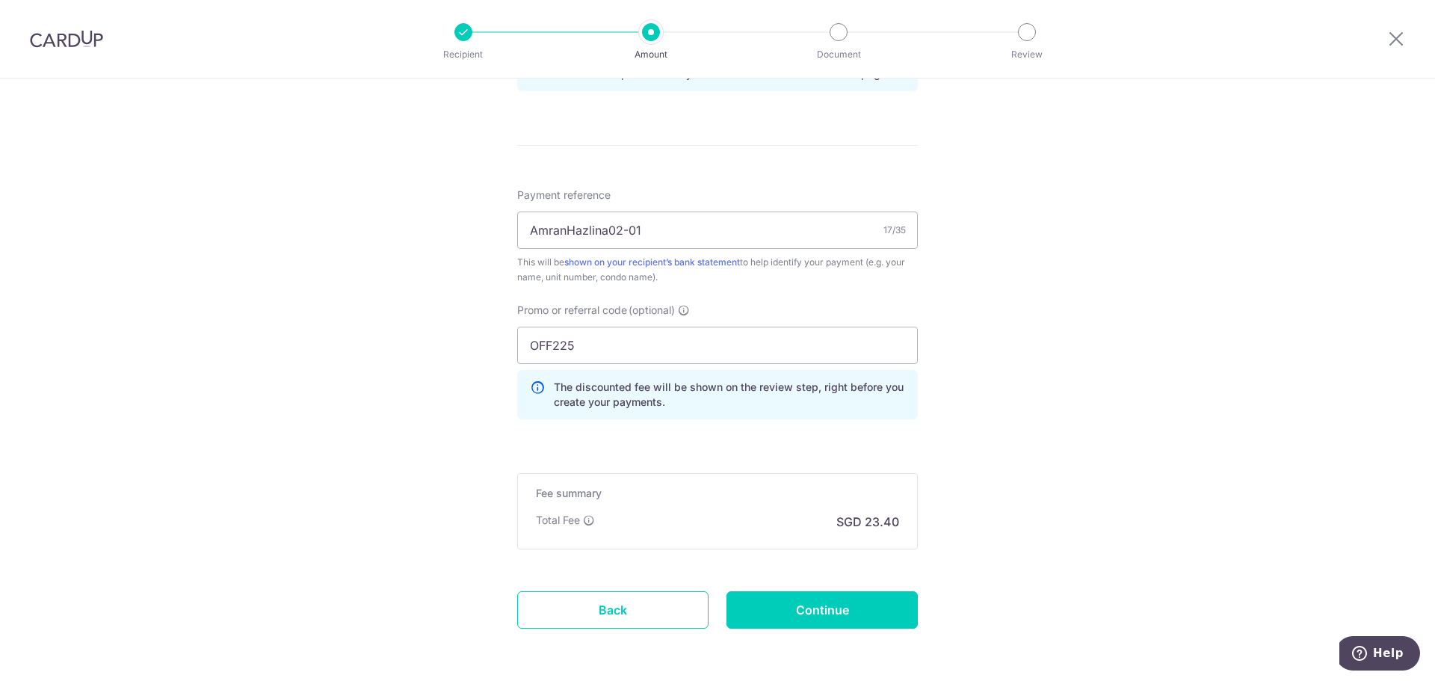
scroll to position [822, 0]
click at [877, 610] on input "Continue" at bounding box center [821, 605] width 191 height 37
type input "Update Schedule"
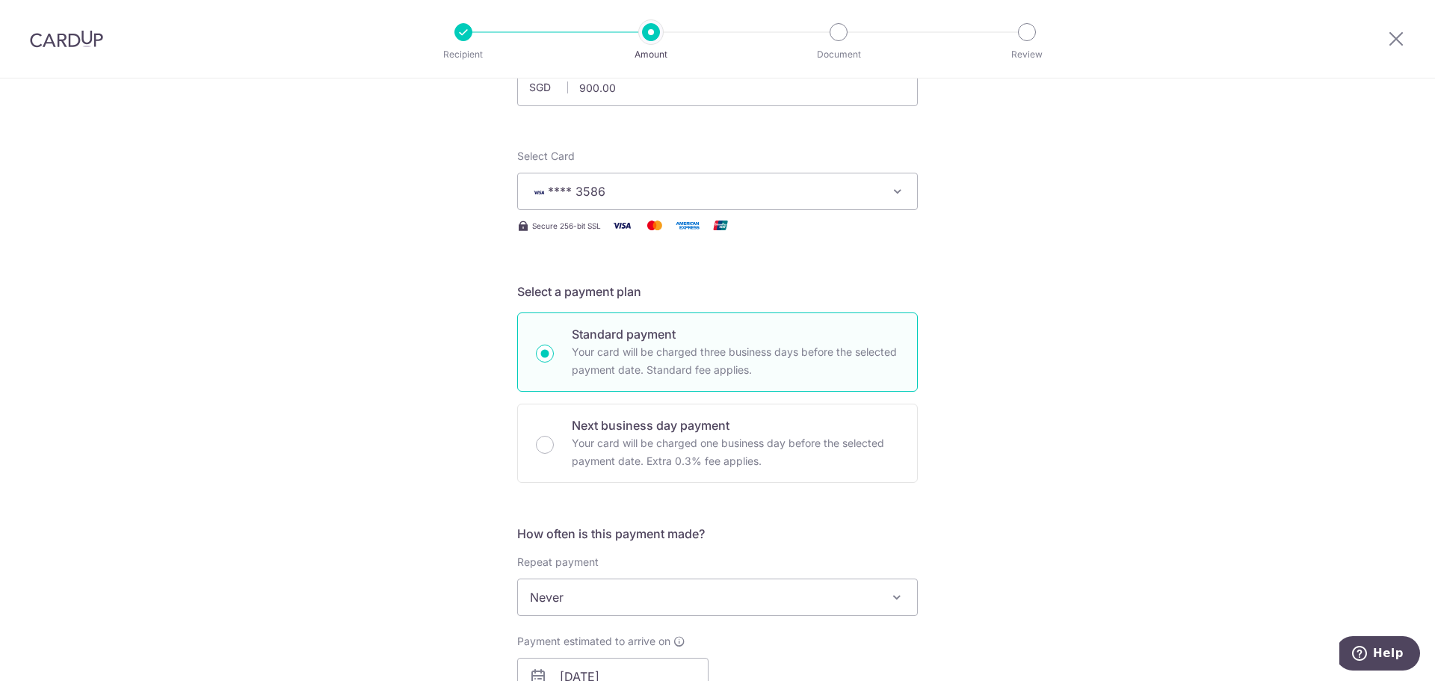
scroll to position [131, 0]
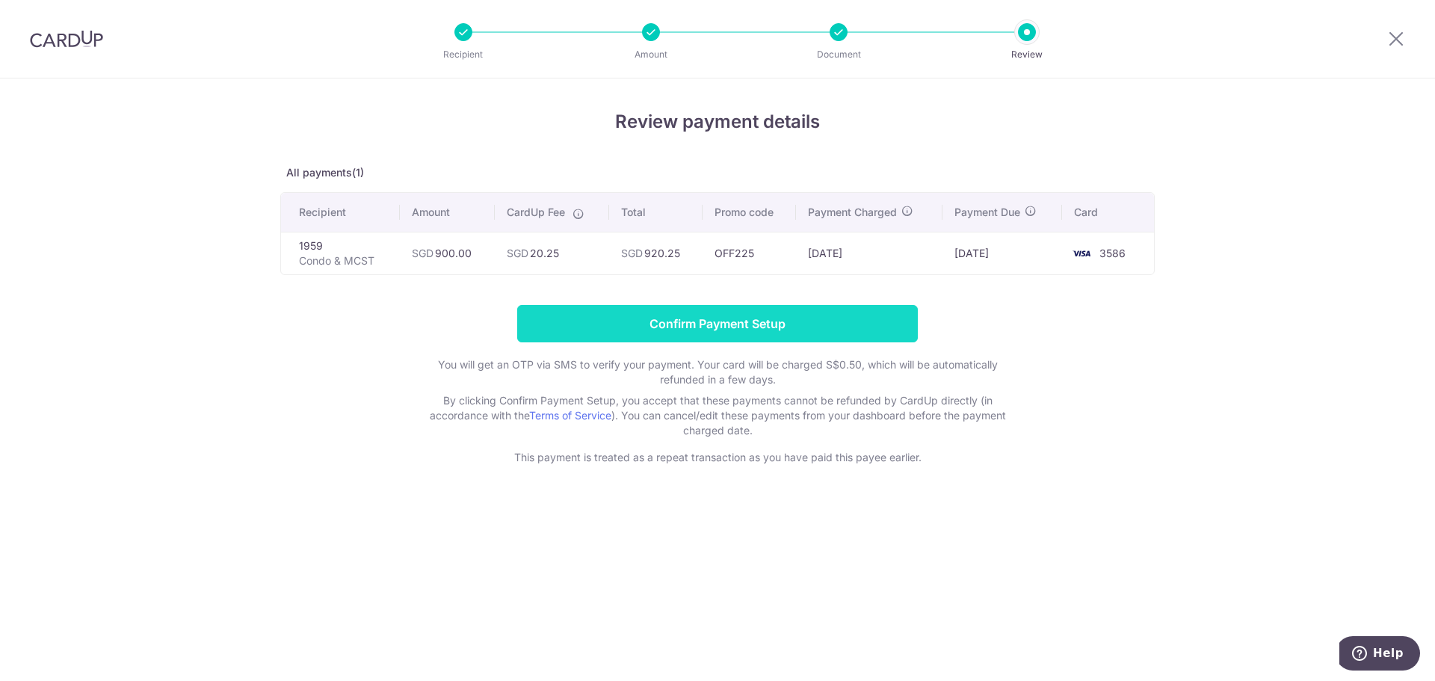
click at [619, 309] on input "Confirm Payment Setup" at bounding box center [717, 323] width 401 height 37
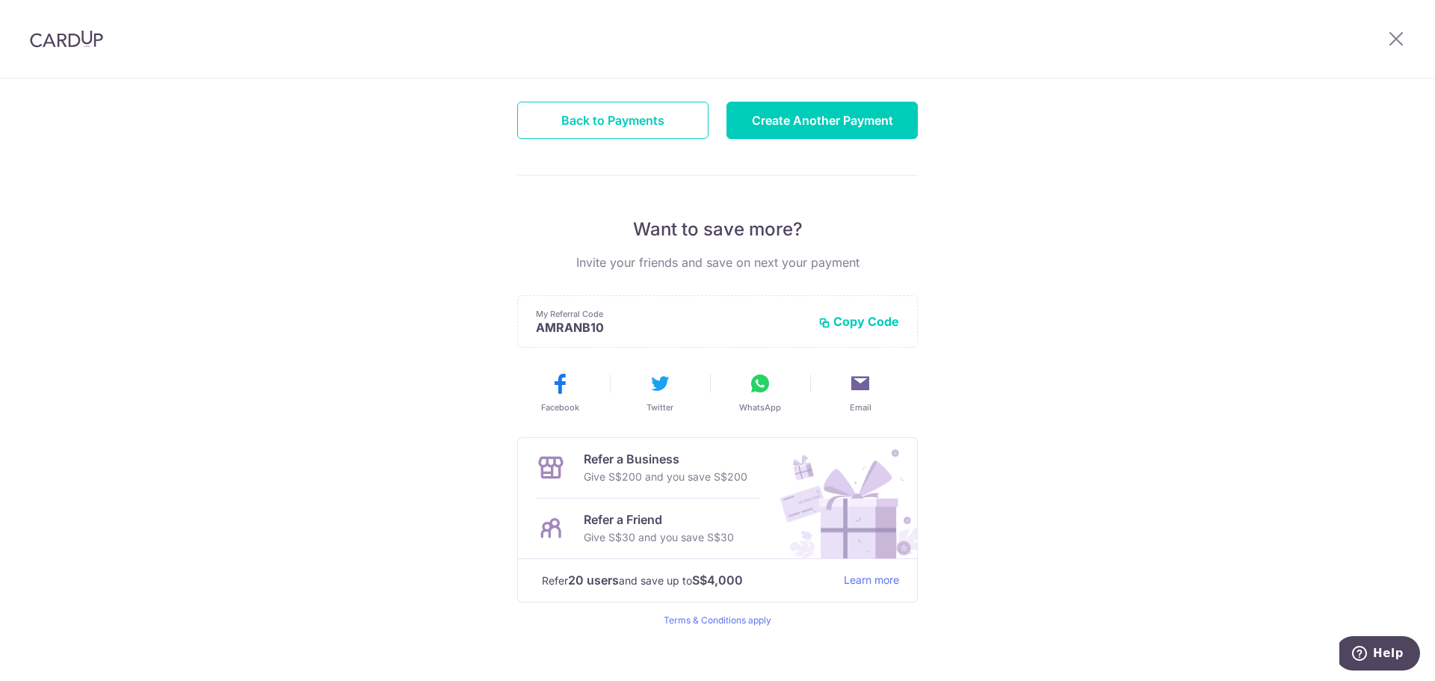
scroll to position [196, 0]
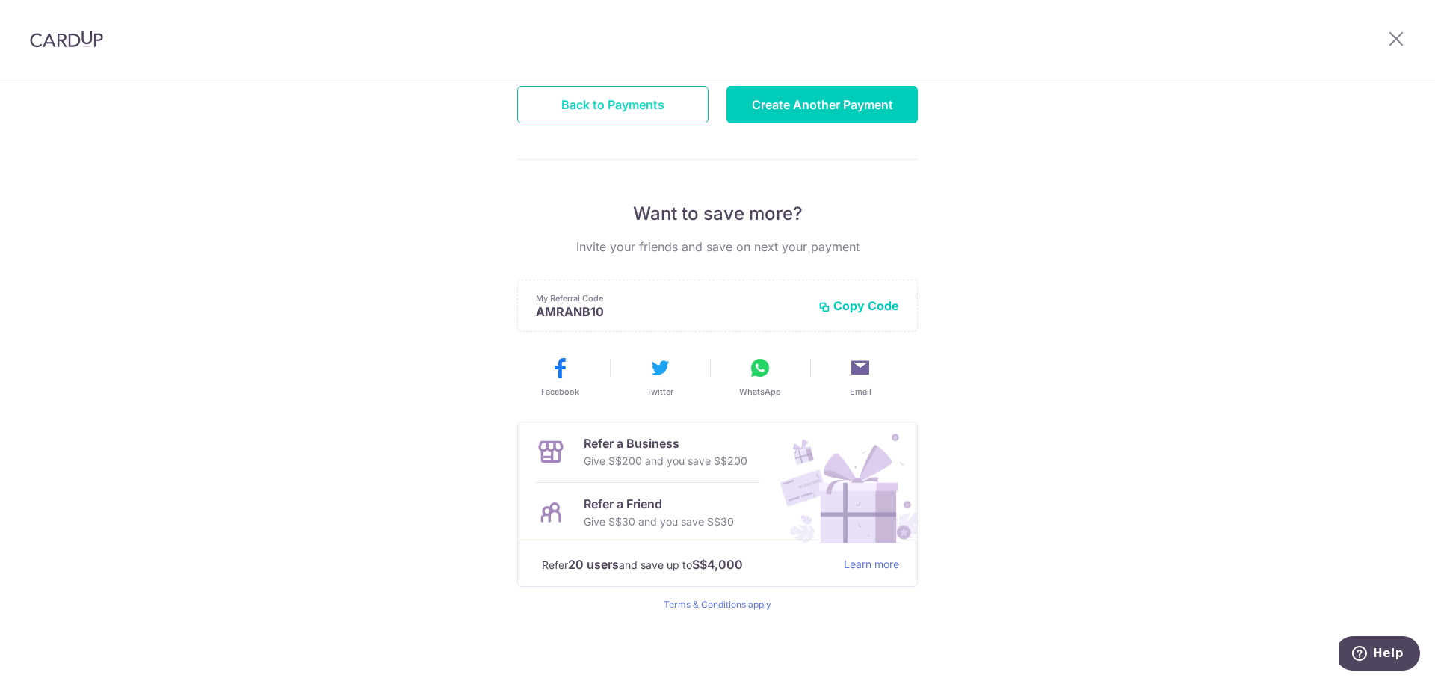
click at [620, 105] on button "Back to Payments" at bounding box center [612, 104] width 191 height 37
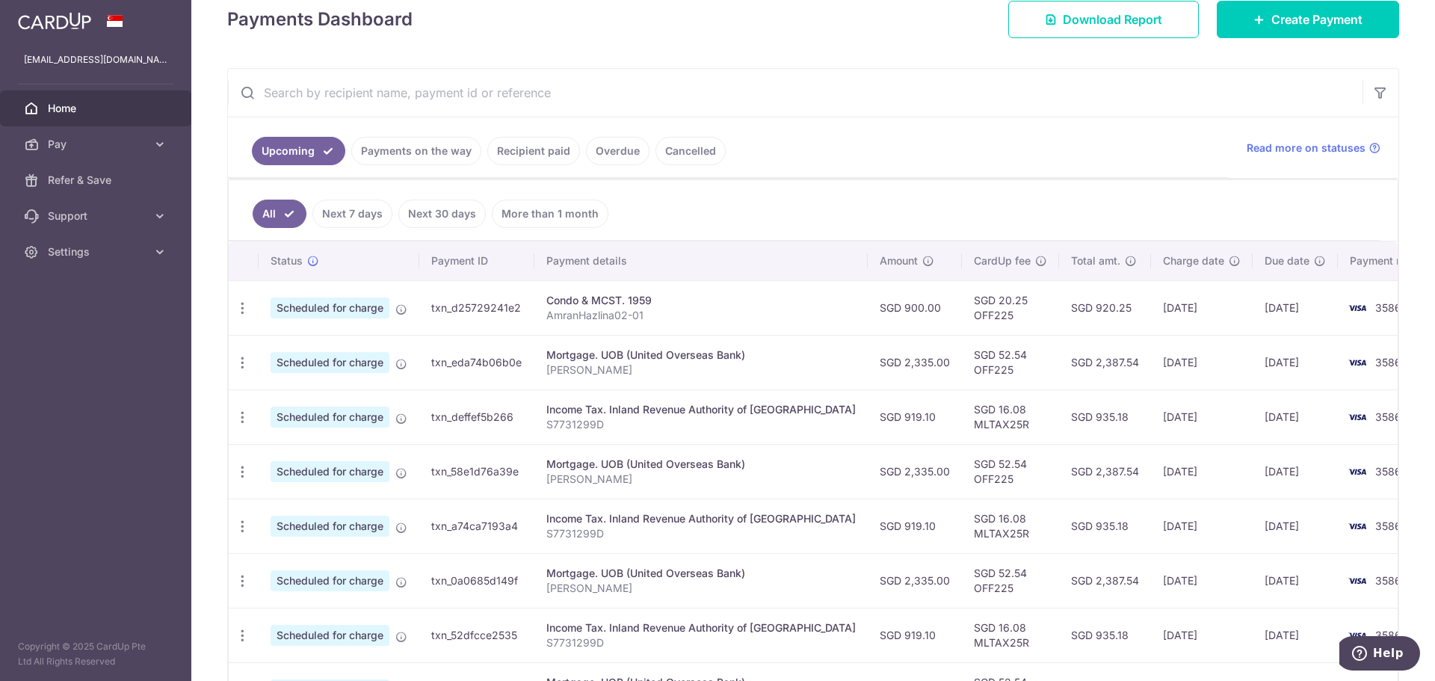
scroll to position [224, 0]
